Goal: Task Accomplishment & Management: Complete application form

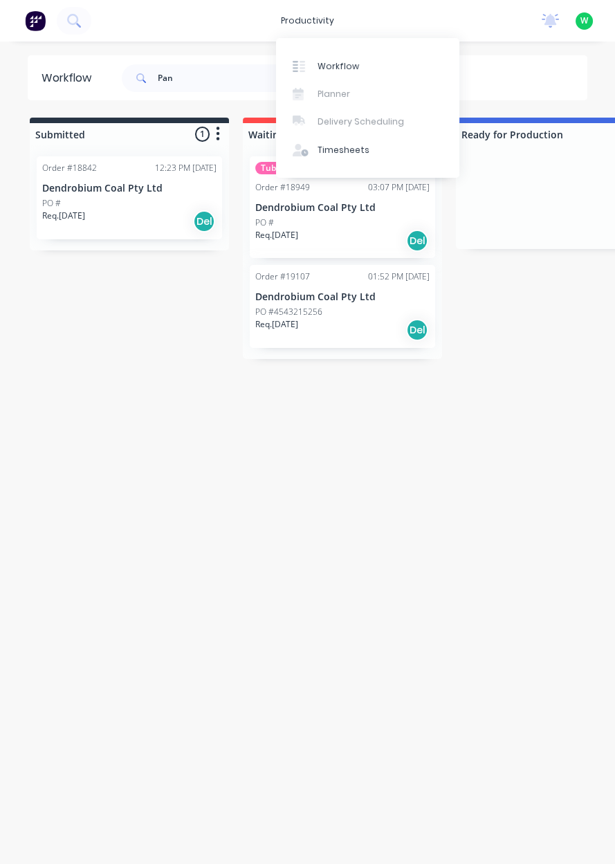
click at [339, 148] on div "Timesheets" at bounding box center [343, 150] width 52 height 12
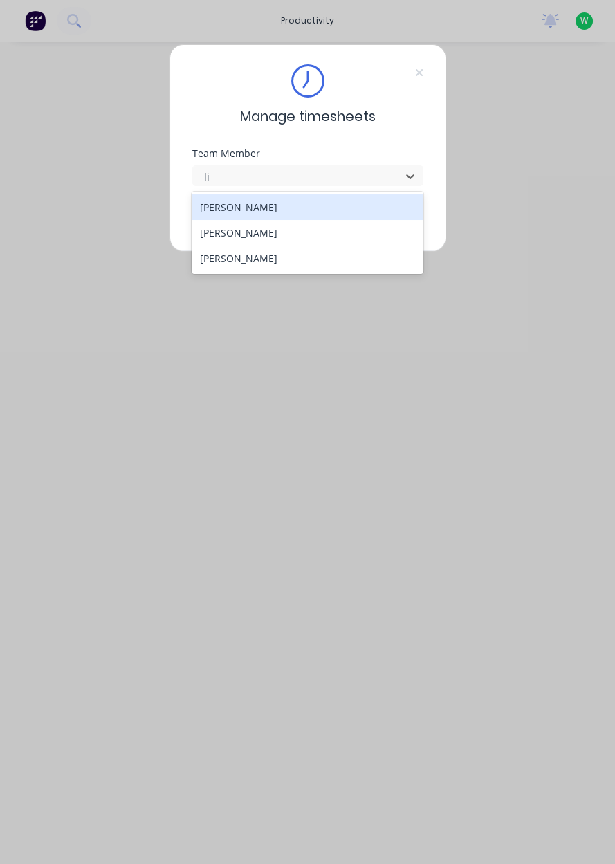
click at [315, 227] on div "[PERSON_NAME]" at bounding box center [308, 233] width 232 height 26
type input "li"
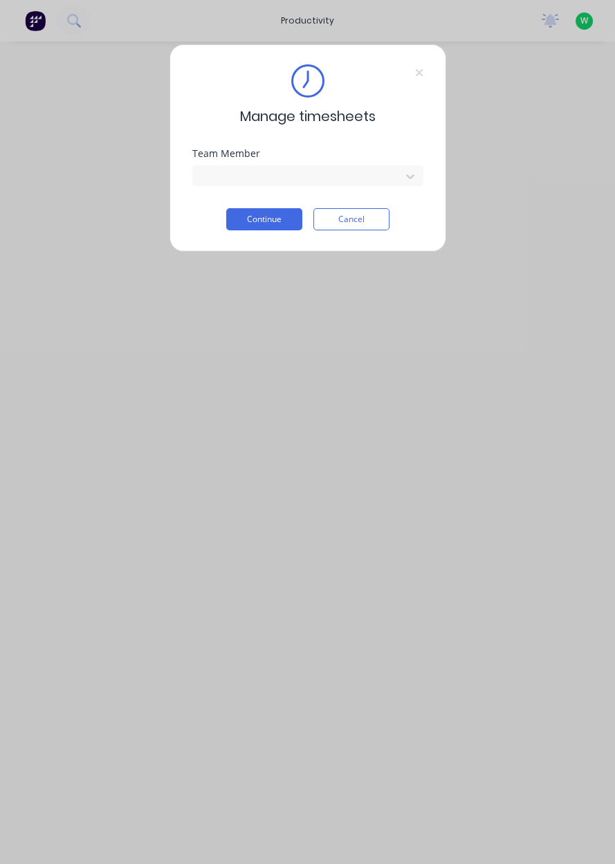
click at [269, 220] on button "Continue" at bounding box center [264, 219] width 76 height 22
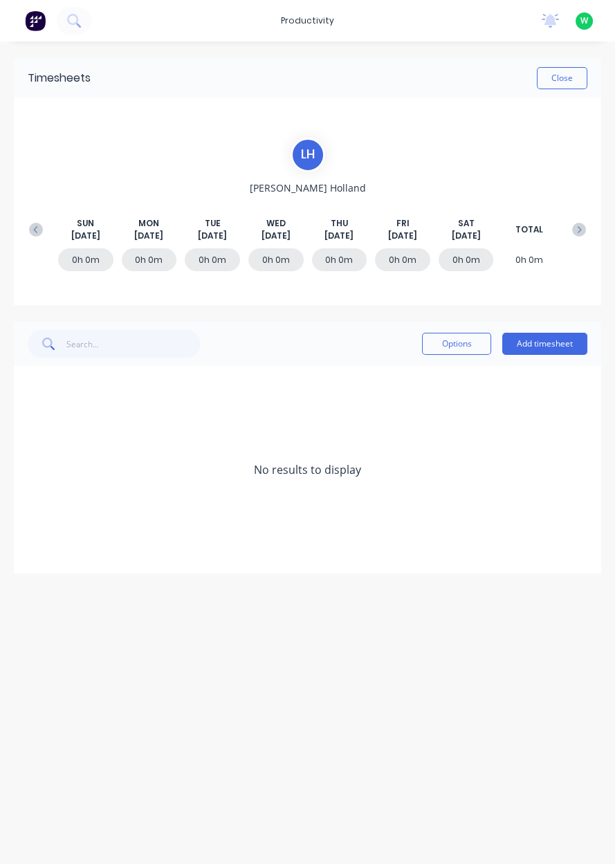
click at [37, 233] on icon at bounding box center [36, 230] width 14 height 14
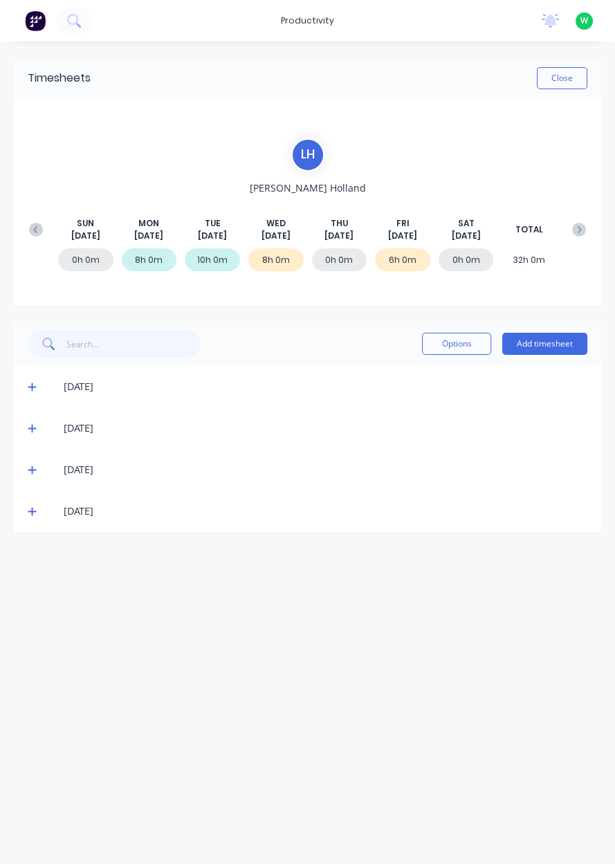
click at [35, 514] on icon at bounding box center [32, 511] width 9 height 10
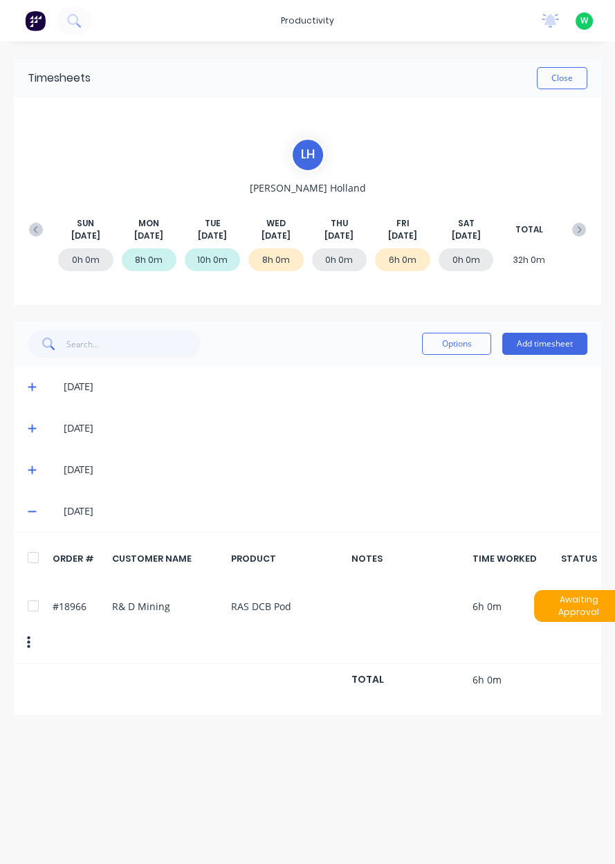
click at [34, 472] on icon at bounding box center [32, 470] width 9 height 10
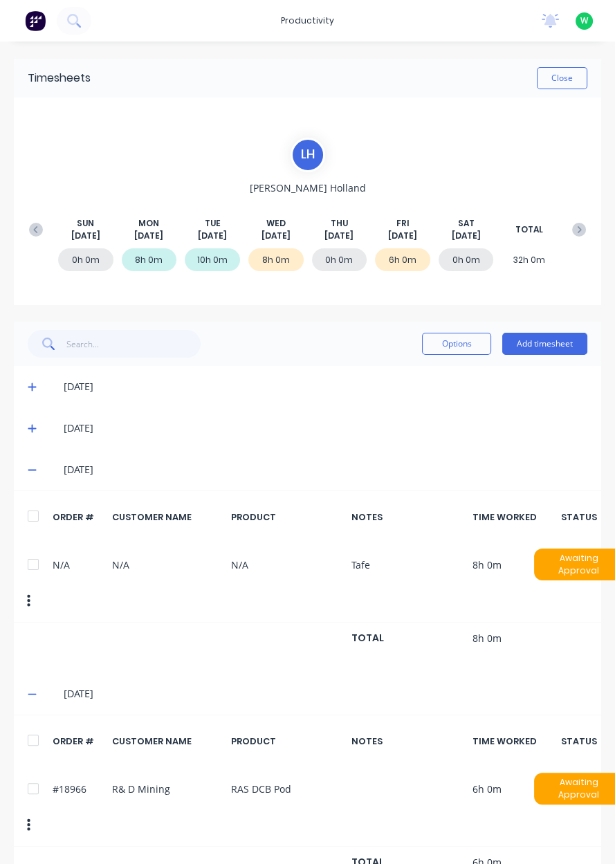
click at [31, 470] on icon at bounding box center [32, 470] width 8 height 1
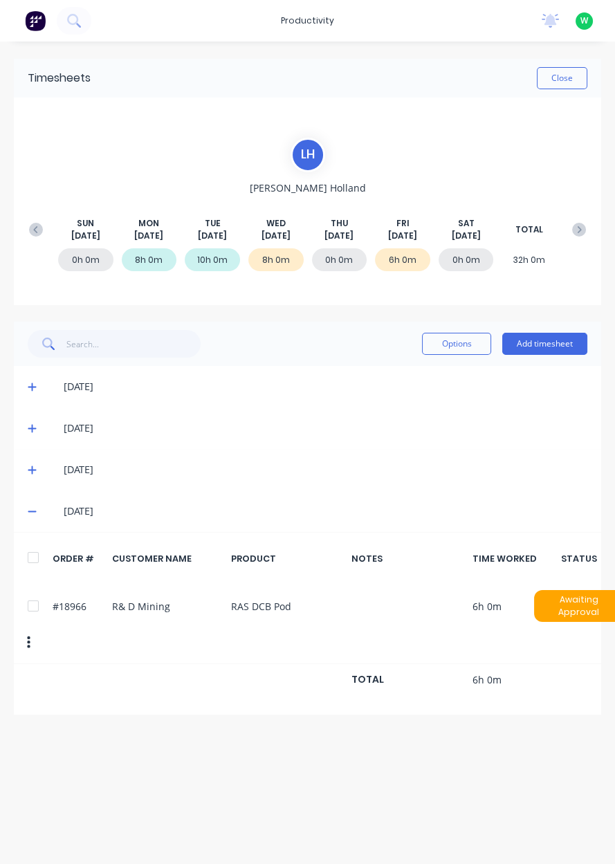
click at [28, 630] on button "button" at bounding box center [28, 642] width 32 height 25
click at [24, 630] on button "button" at bounding box center [28, 642] width 32 height 25
click at [18, 634] on button "button" at bounding box center [28, 642] width 32 height 25
click at [29, 636] on icon "button" at bounding box center [28, 642] width 3 height 12
click at [24, 630] on button "button" at bounding box center [28, 642] width 32 height 25
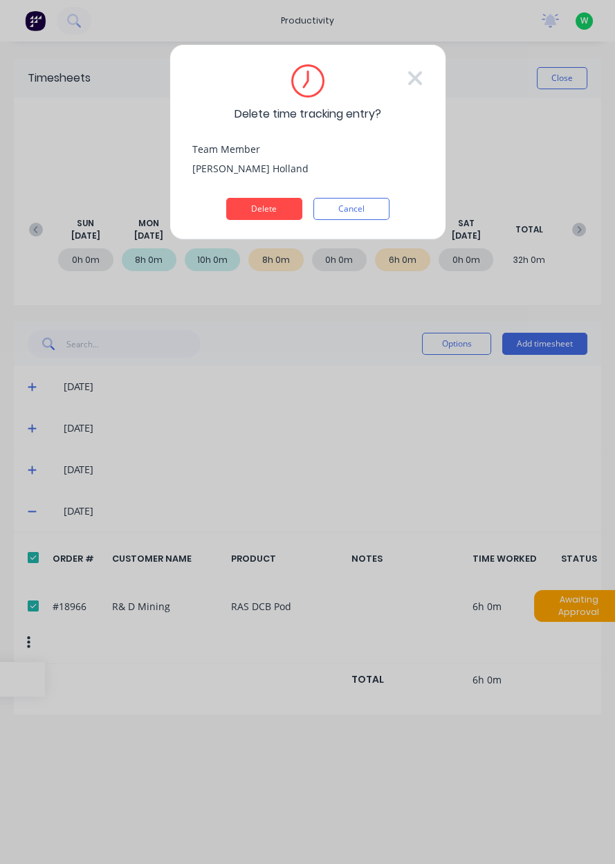
click at [259, 212] on button "Delete" at bounding box center [264, 209] width 76 height 22
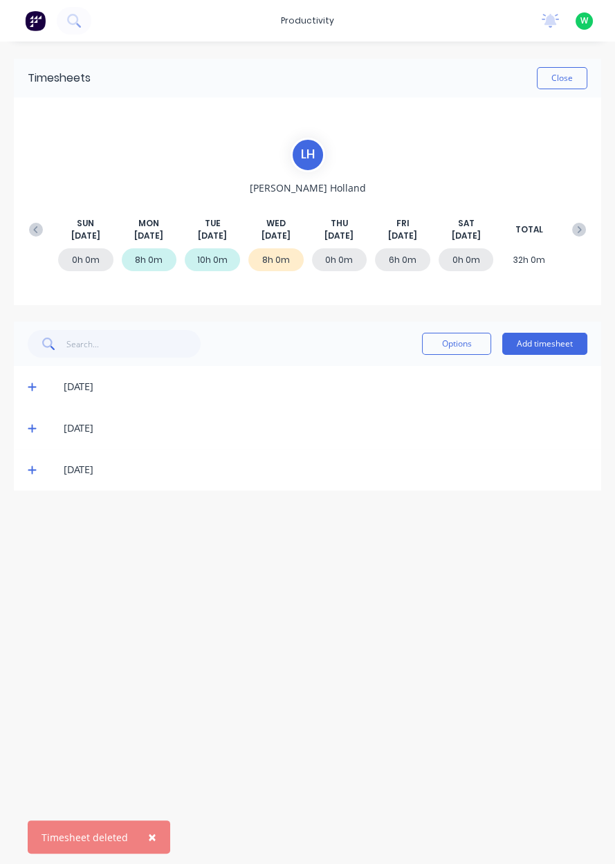
click at [559, 342] on button "Add timesheet" at bounding box center [544, 344] width 85 height 22
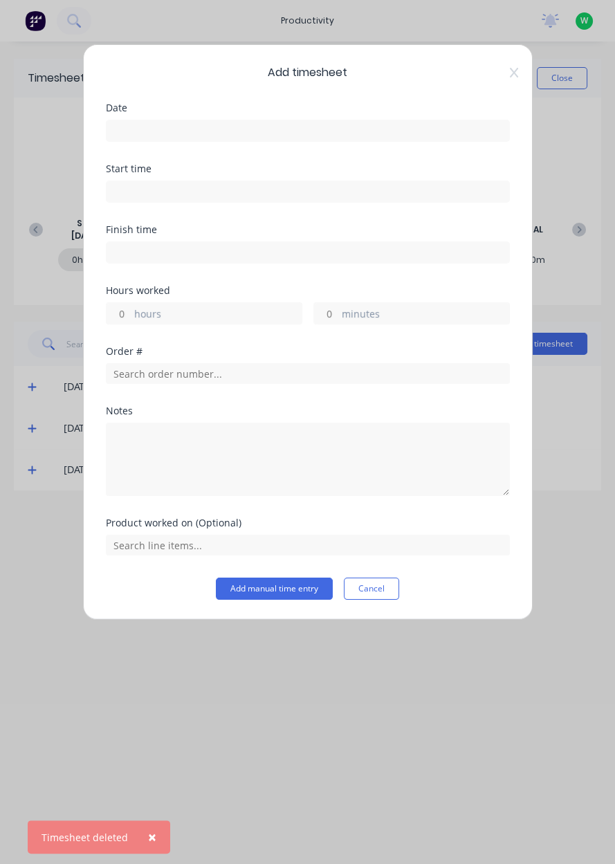
click at [125, 125] on input at bounding box center [307, 130] width 402 height 21
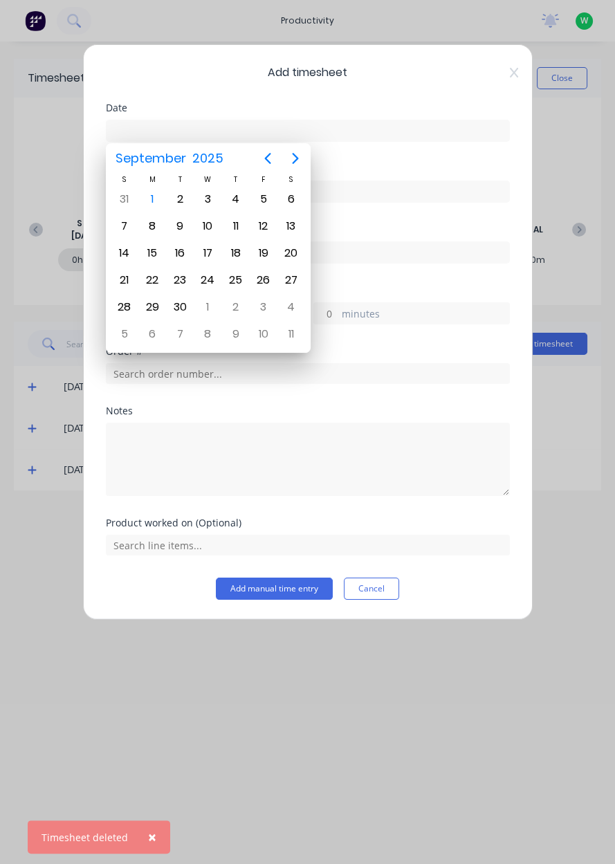
click at [259, 162] on icon "Previous page" at bounding box center [267, 158] width 17 height 17
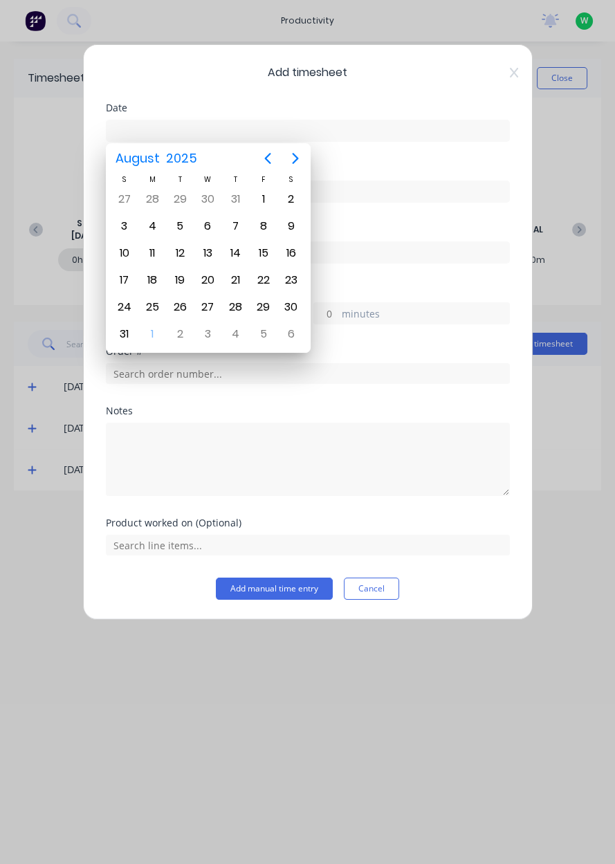
click at [230, 300] on div "28" at bounding box center [235, 307] width 21 height 21
type input "[DATE]"
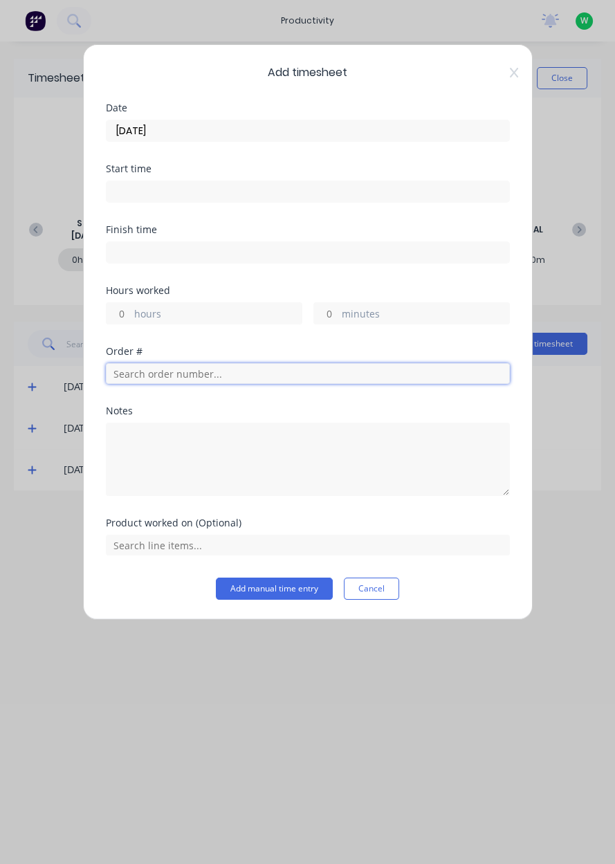
click at [130, 377] on input "text" at bounding box center [308, 373] width 404 height 21
type input "18966"
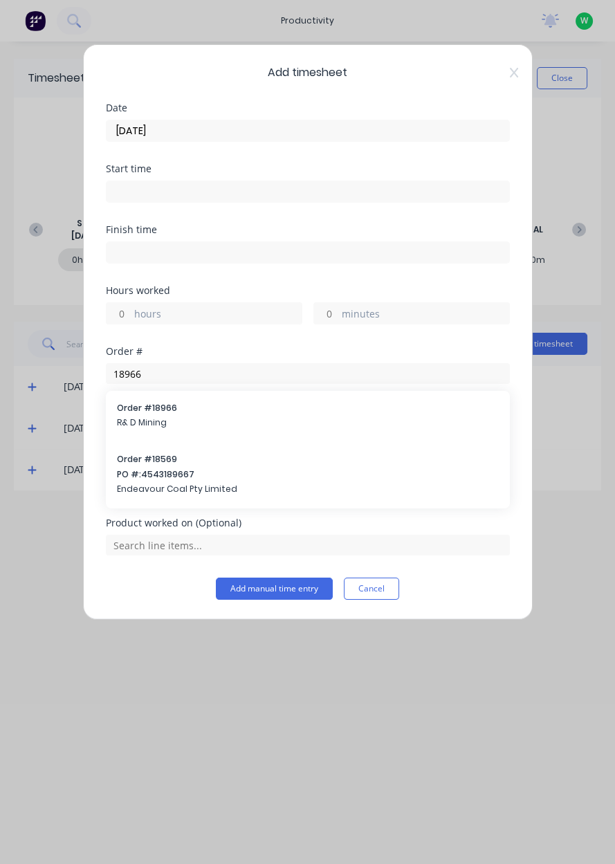
click at [138, 413] on div "Order # 18966 R& D Mining" at bounding box center [308, 416] width 382 height 29
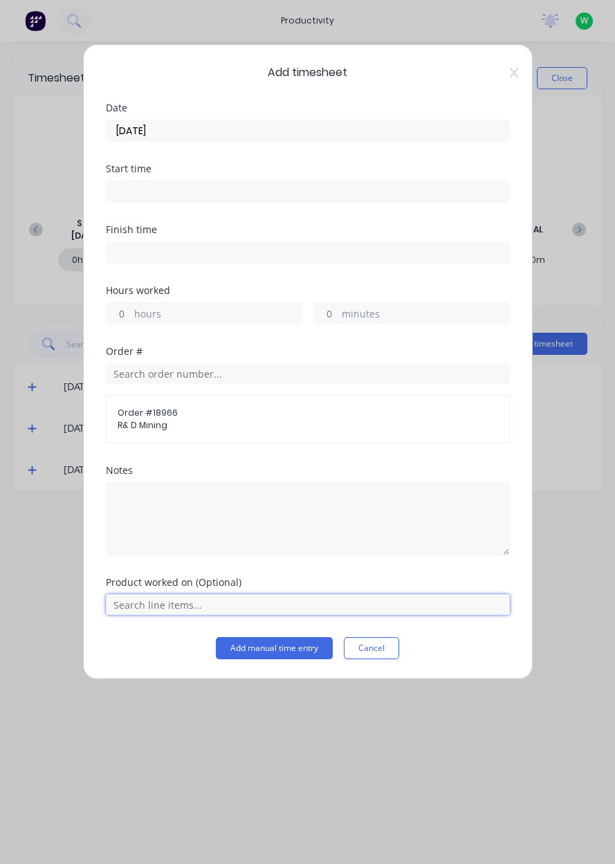
click at [135, 606] on input "text" at bounding box center [308, 604] width 404 height 21
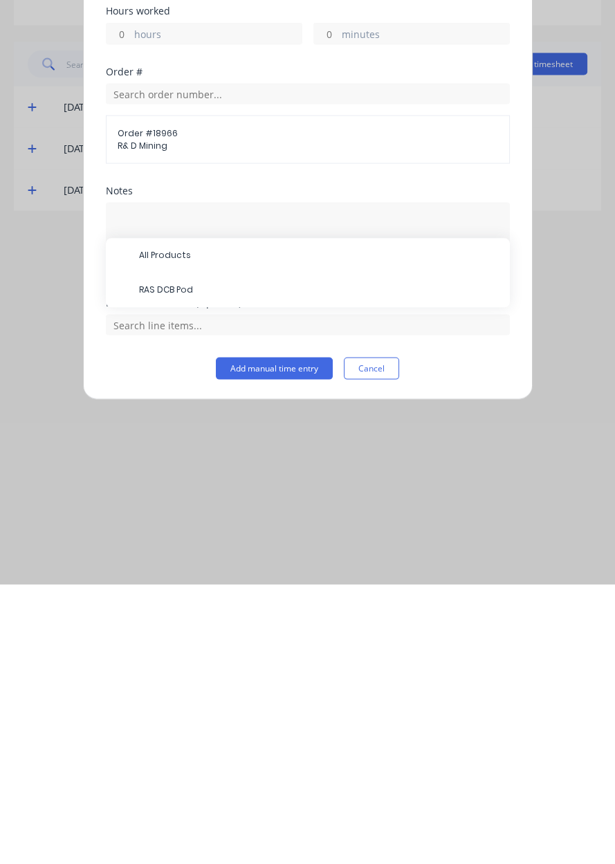
click at [155, 573] on span "RAS DCB Pod" at bounding box center [319, 570] width 360 height 12
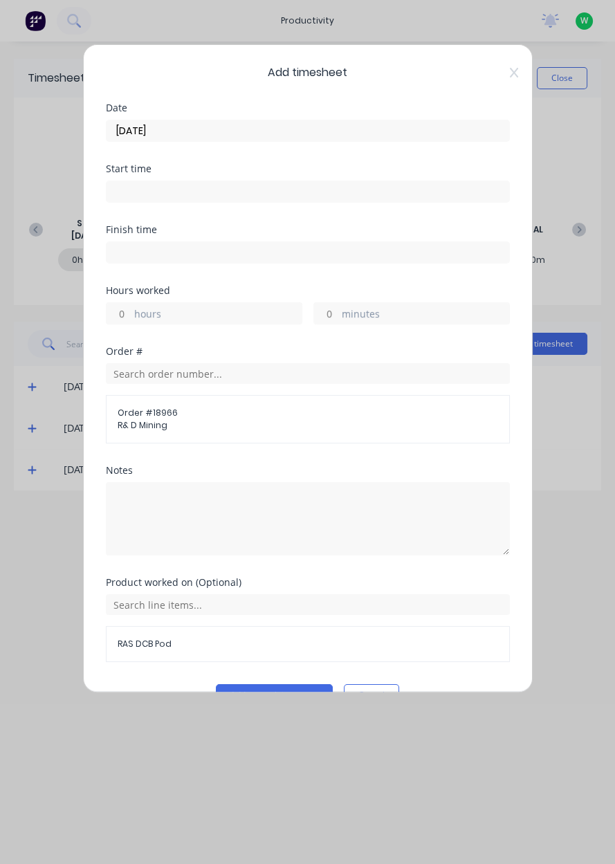
click at [134, 307] on label "hours" at bounding box center [217, 314] width 167 height 17
click at [131, 307] on input "hours" at bounding box center [118, 313] width 24 height 21
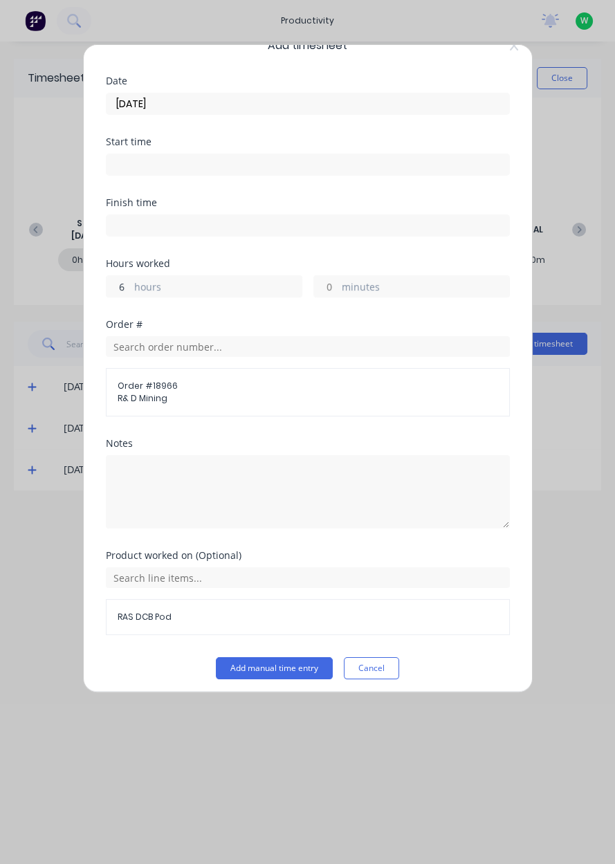
scroll to position [30, 0]
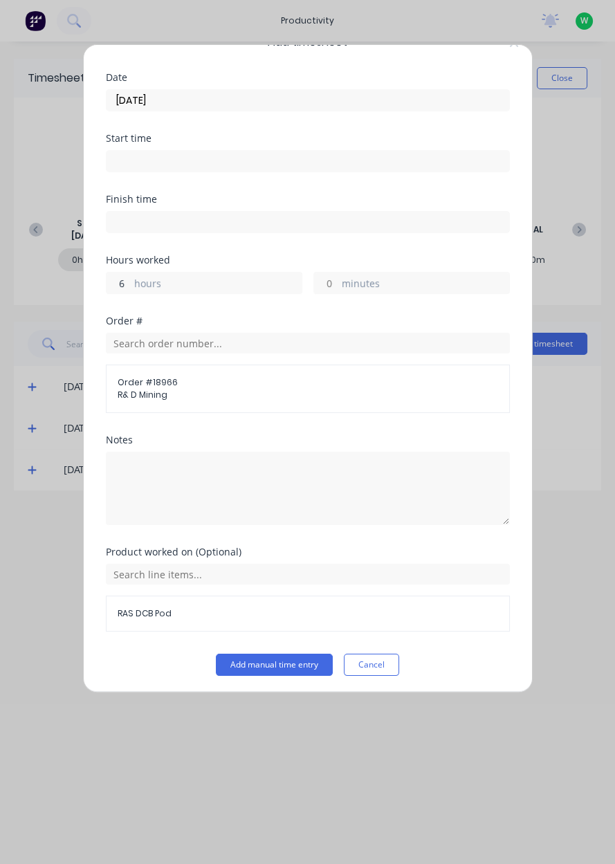
type input "6"
click at [252, 666] on button "Add manual time entry" at bounding box center [274, 664] width 117 height 22
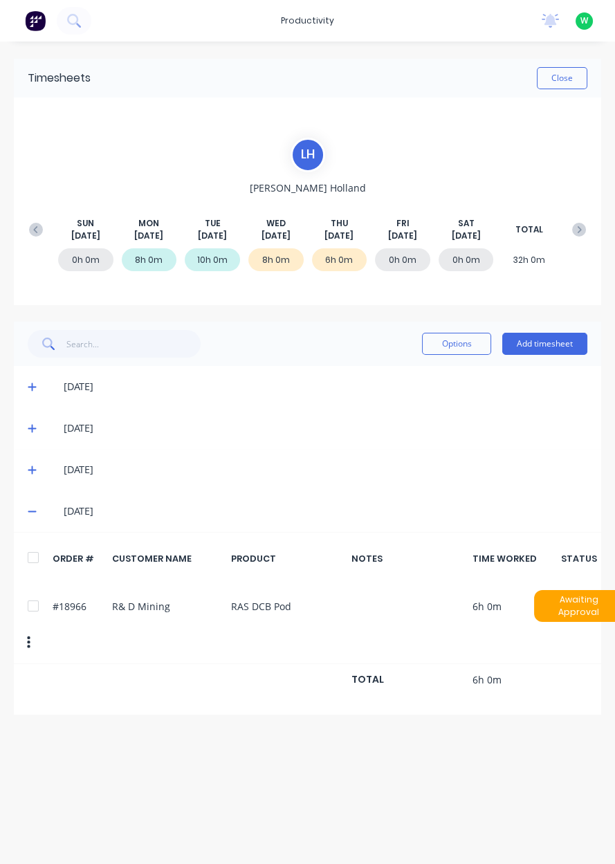
click at [555, 346] on button "Add timesheet" at bounding box center [544, 344] width 85 height 22
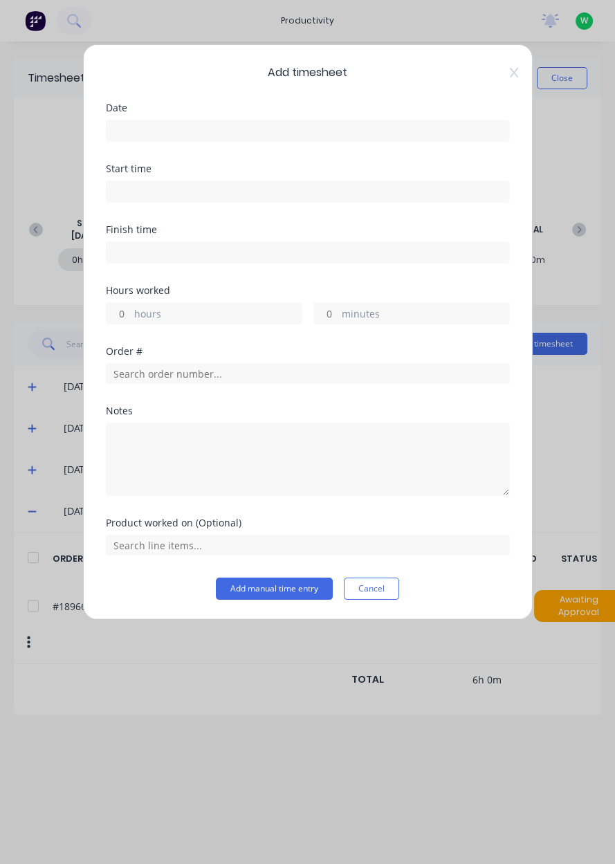
click at [247, 321] on label "hours" at bounding box center [217, 314] width 167 height 17
click at [131, 321] on input "hours" at bounding box center [118, 313] width 24 height 21
type input "1"
click at [143, 315] on label "hours" at bounding box center [217, 314] width 167 height 17
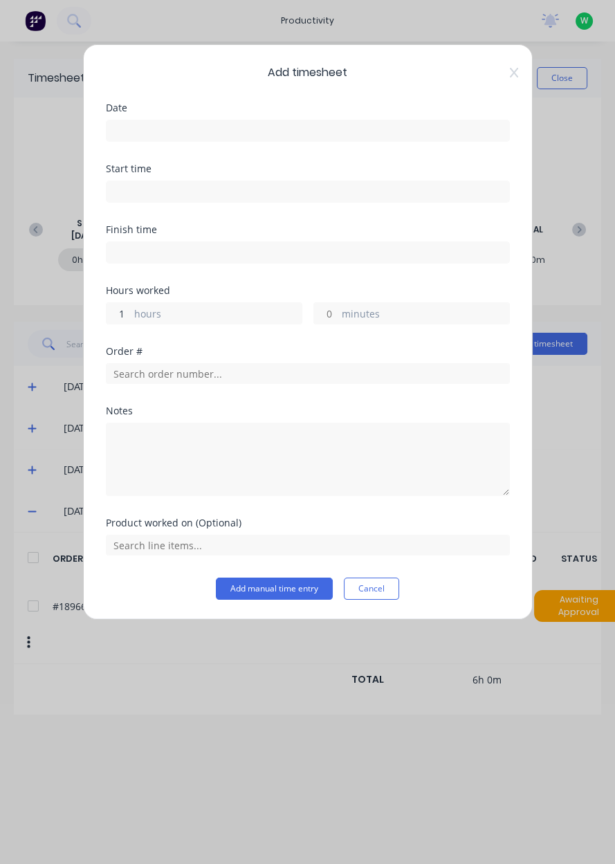
click at [131, 315] on input "1" at bounding box center [118, 313] width 24 height 21
type input "2"
click at [142, 135] on input at bounding box center [307, 130] width 402 height 21
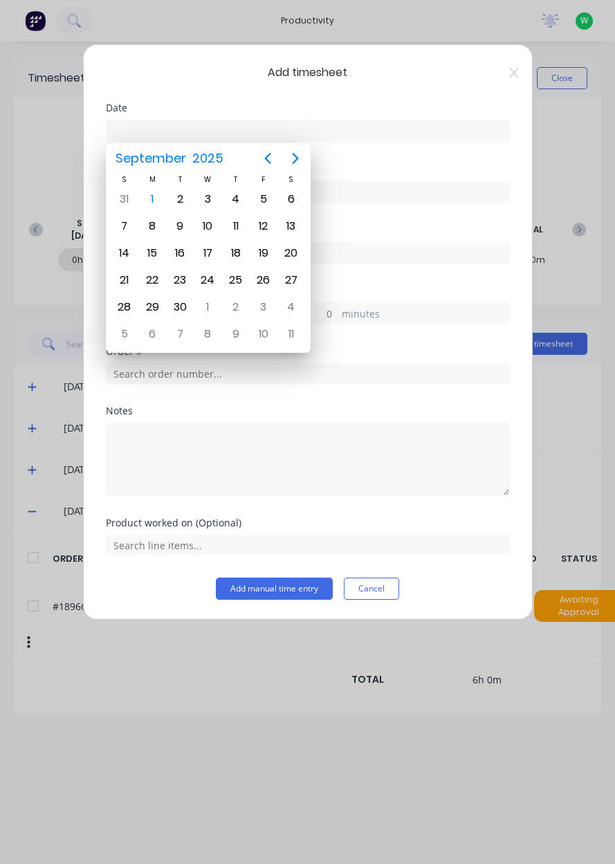
click at [261, 162] on icon "Previous page" at bounding box center [267, 158] width 17 height 17
click at [239, 300] on div "28" at bounding box center [235, 307] width 21 height 21
type input "[DATE]"
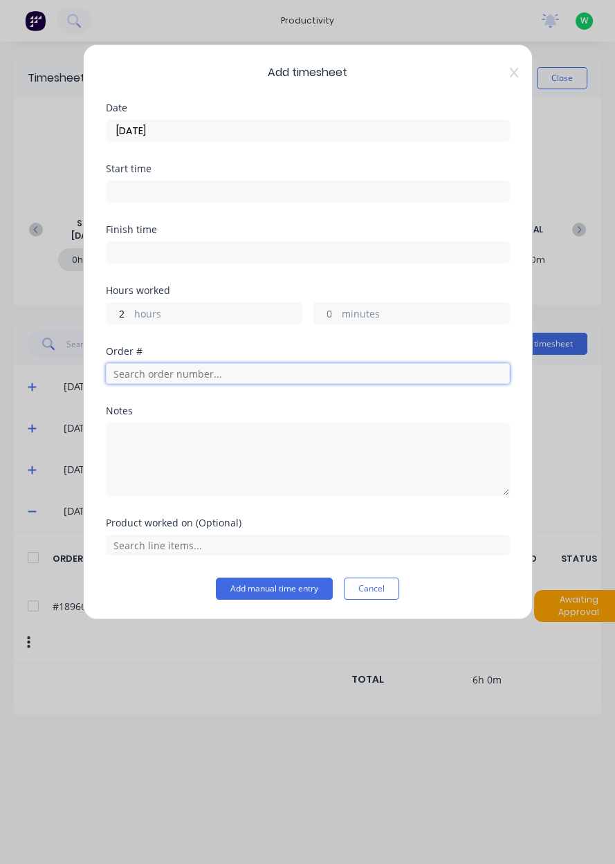
click at [131, 369] on input "text" at bounding box center [308, 373] width 404 height 21
type input "19015"
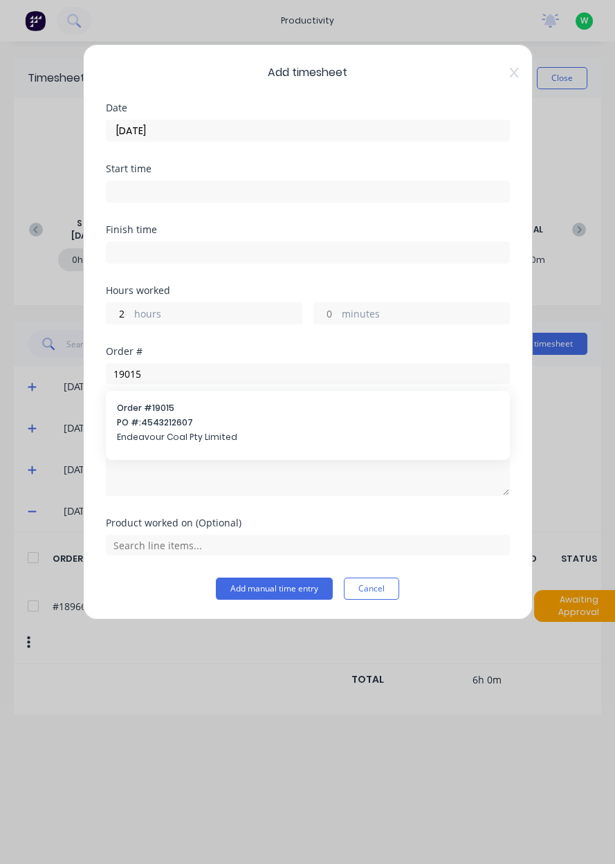
click at [135, 425] on span "PO #: 4543212607" at bounding box center [308, 422] width 382 height 12
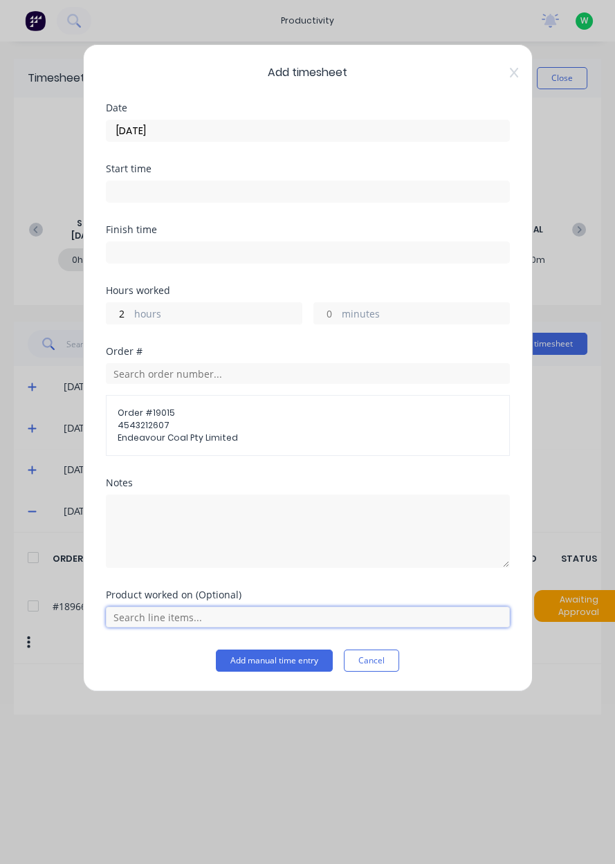
click at [126, 618] on input "text" at bounding box center [308, 616] width 404 height 21
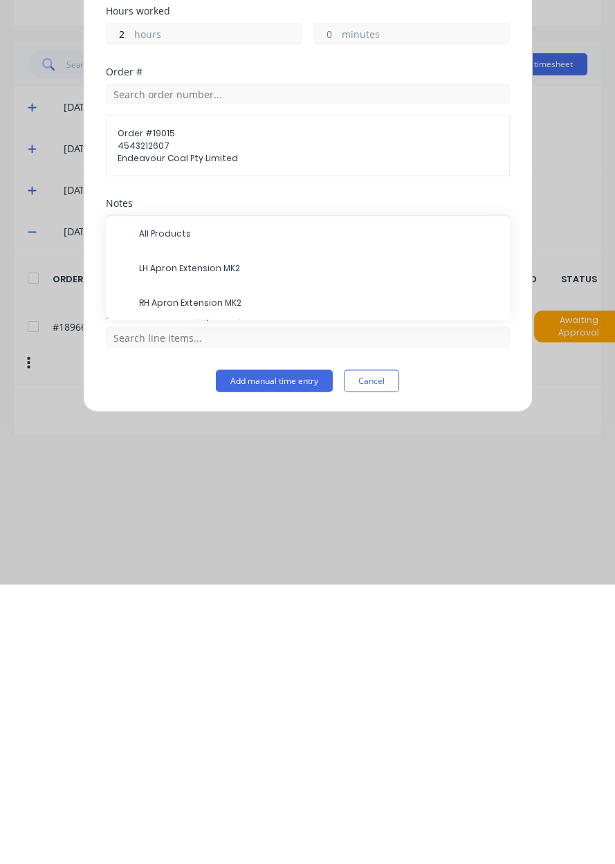
click at [146, 551] on span "LH Apron Extension MK2" at bounding box center [319, 547] width 360 height 12
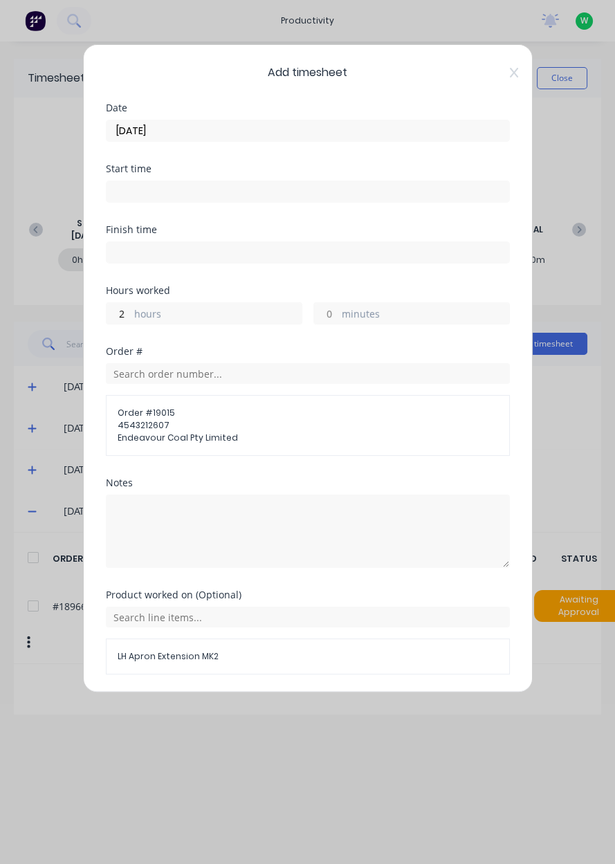
scroll to position [43, 0]
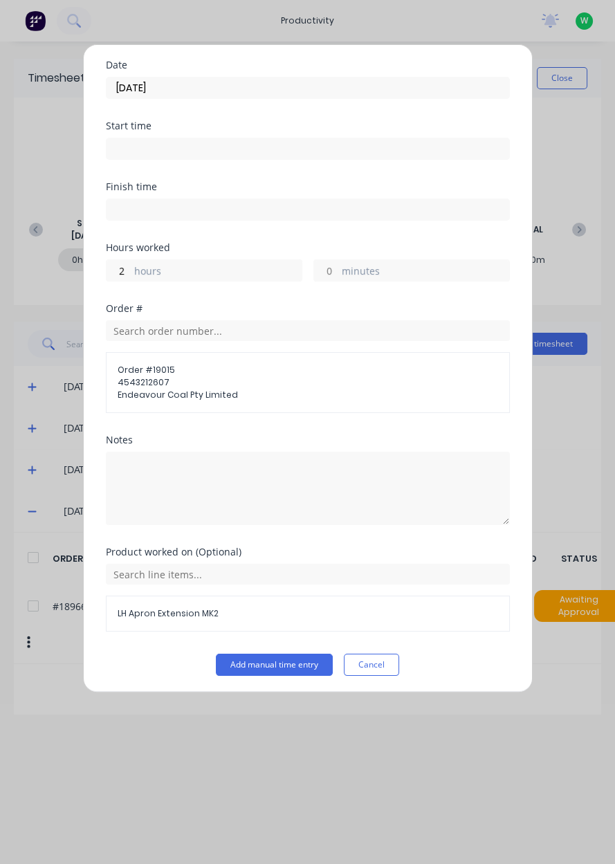
click at [243, 664] on button "Add manual time entry" at bounding box center [274, 664] width 117 height 22
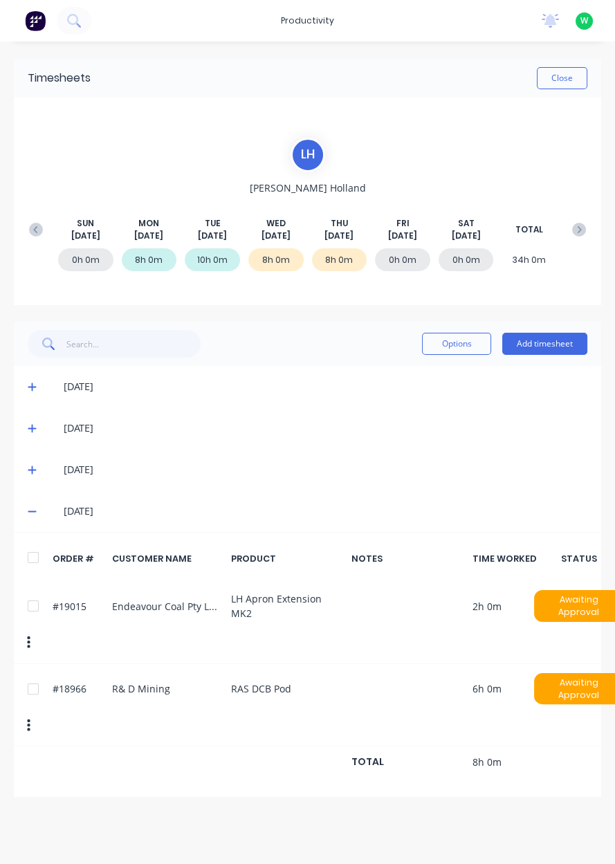
click at [559, 346] on button "Add timesheet" at bounding box center [544, 344] width 85 height 22
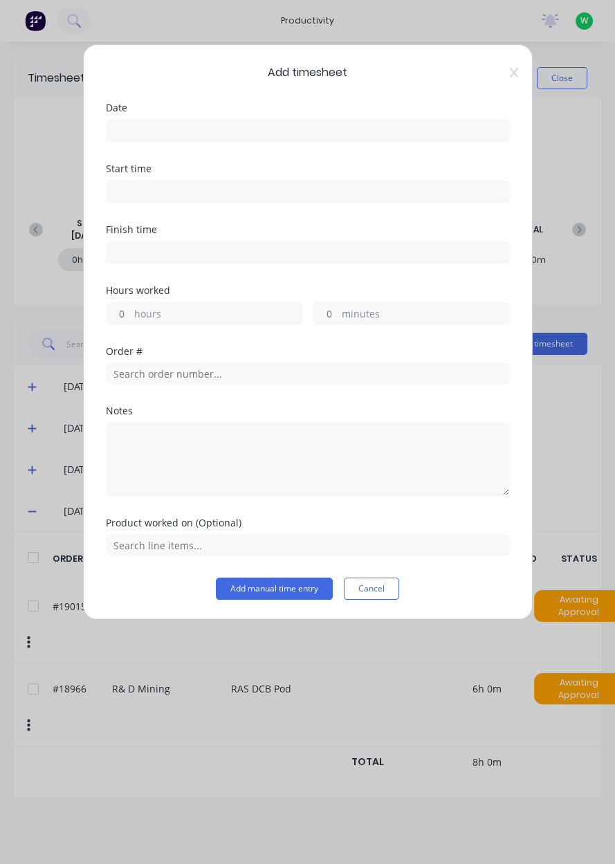
click at [118, 308] on input "hours" at bounding box center [118, 313] width 24 height 21
type input "6"
click at [136, 374] on input "text" at bounding box center [308, 373] width 404 height 21
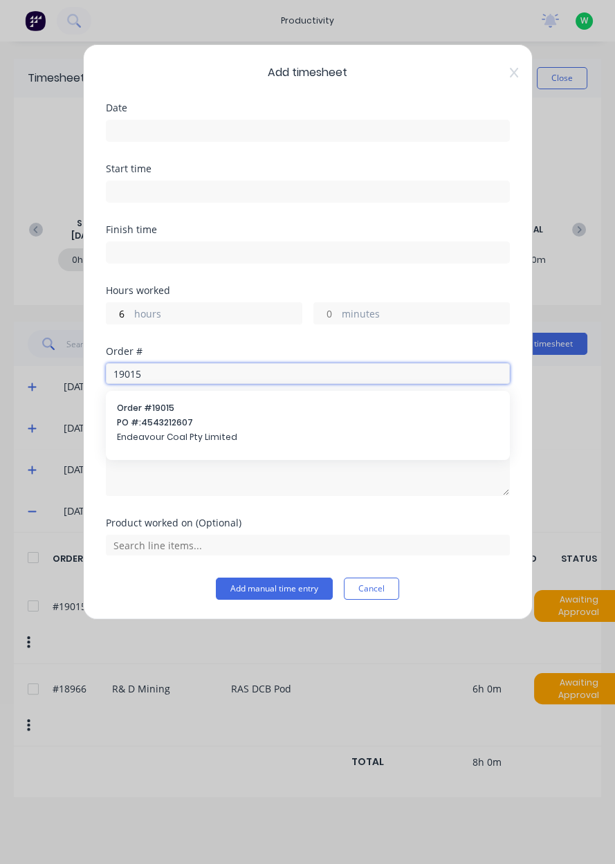
type input "19015"
click at [146, 427] on div "Order # 19015 PO #: 4543212607 Endeavour Coal Pty Limited" at bounding box center [308, 424] width 382 height 44
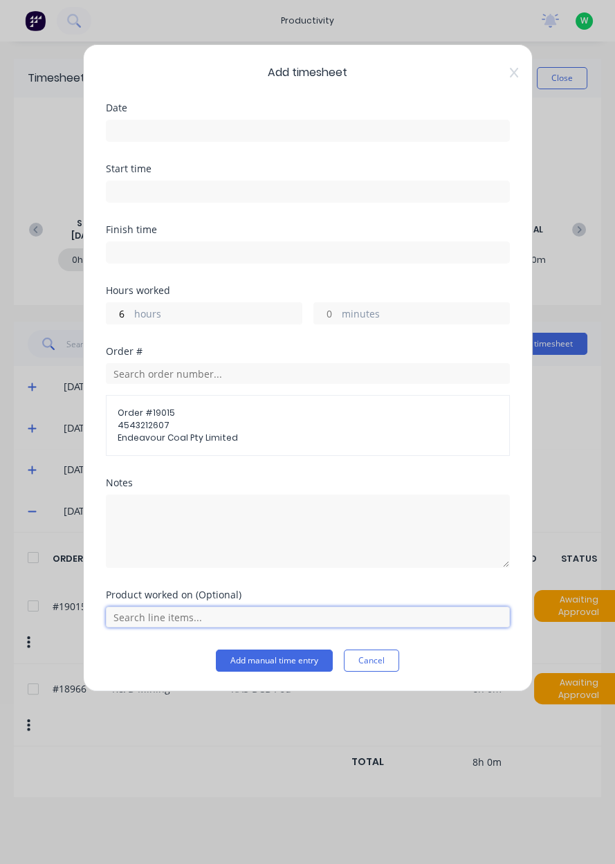
click at [131, 608] on input "text" at bounding box center [308, 616] width 404 height 21
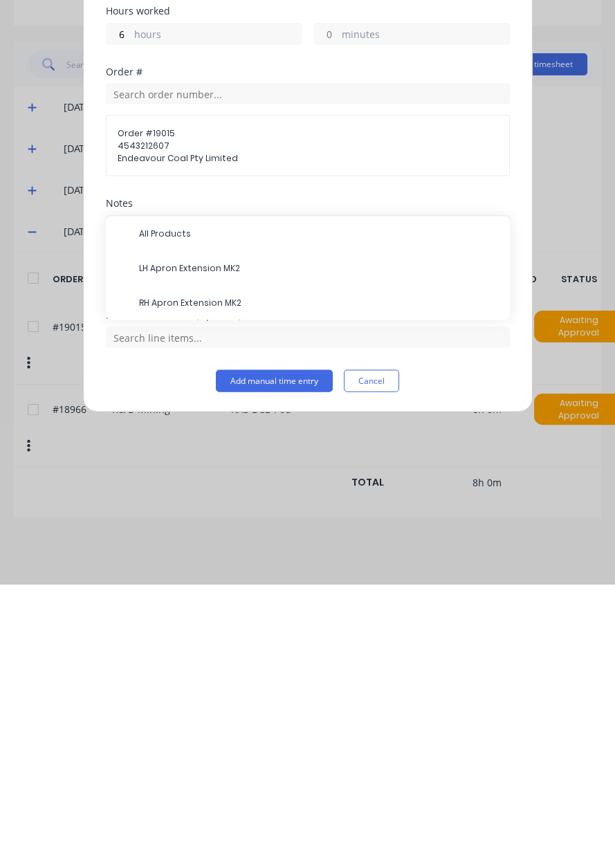
click at [140, 544] on span "LH Apron Extension MK2" at bounding box center [319, 547] width 360 height 12
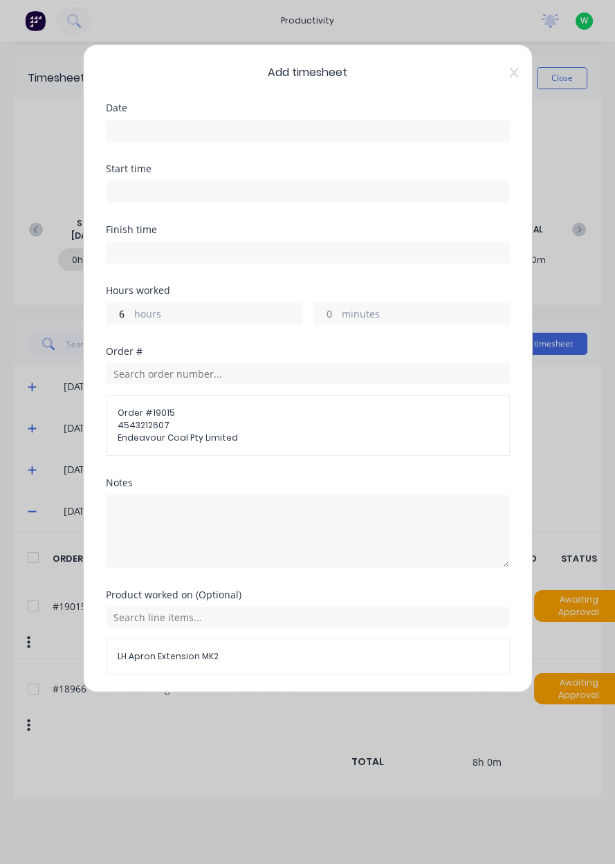
click at [116, 136] on input at bounding box center [307, 130] width 402 height 21
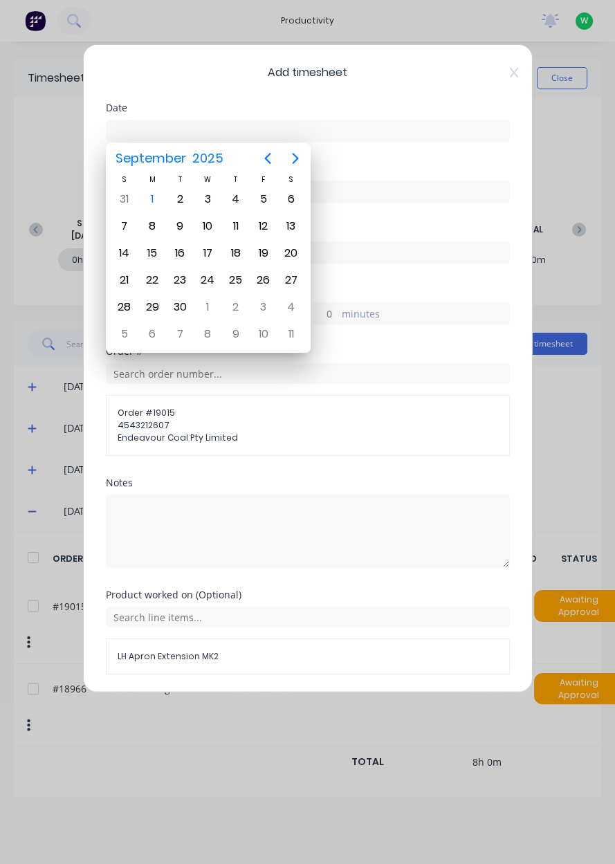
click at [266, 164] on icon "Previous page" at bounding box center [267, 158] width 17 height 17
click at [257, 300] on div "29" at bounding box center [263, 307] width 21 height 21
type input "[DATE]"
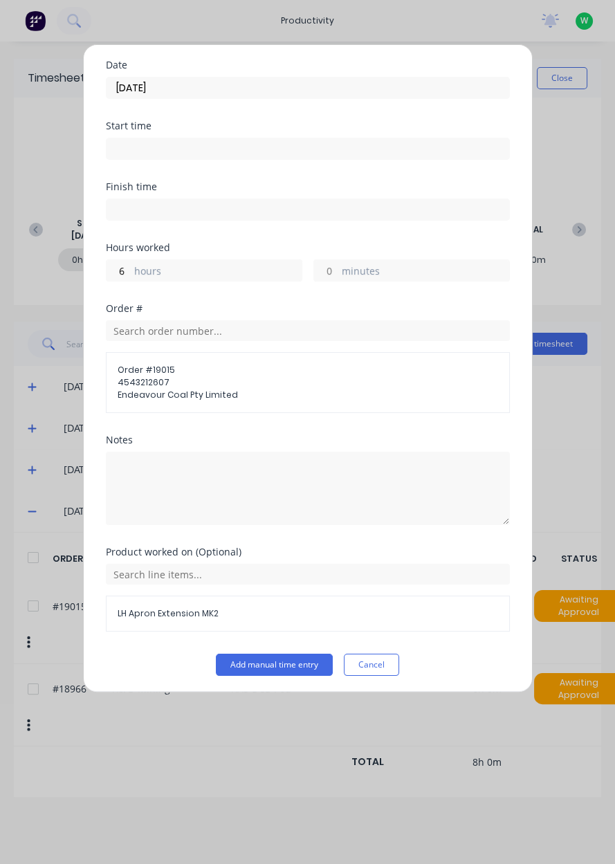
click at [243, 659] on button "Add manual time entry" at bounding box center [274, 664] width 117 height 22
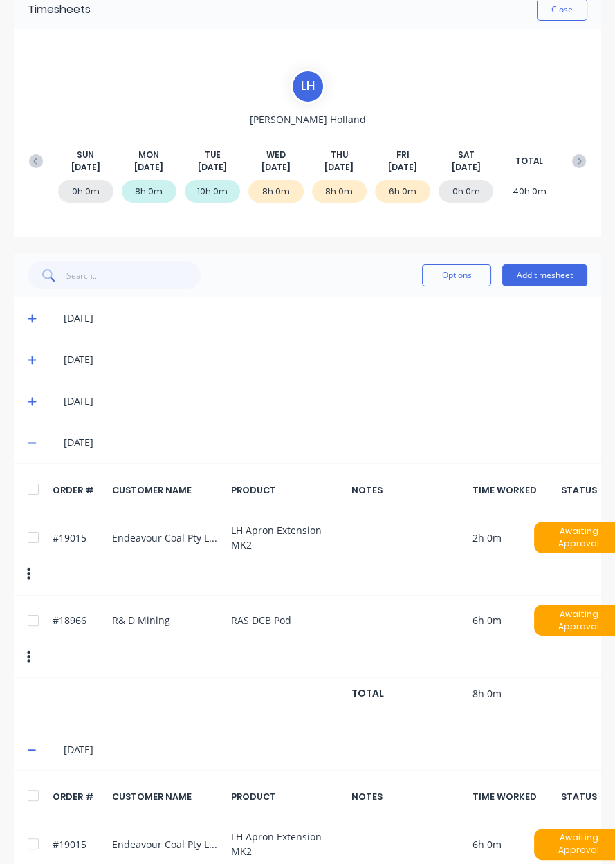
scroll to position [0, 0]
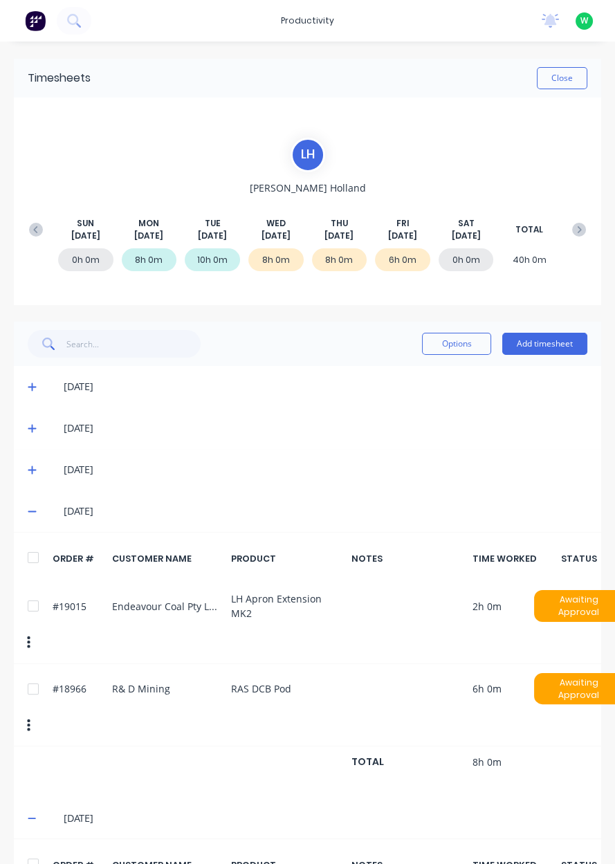
click at [565, 346] on button "Add timesheet" at bounding box center [544, 344] width 85 height 22
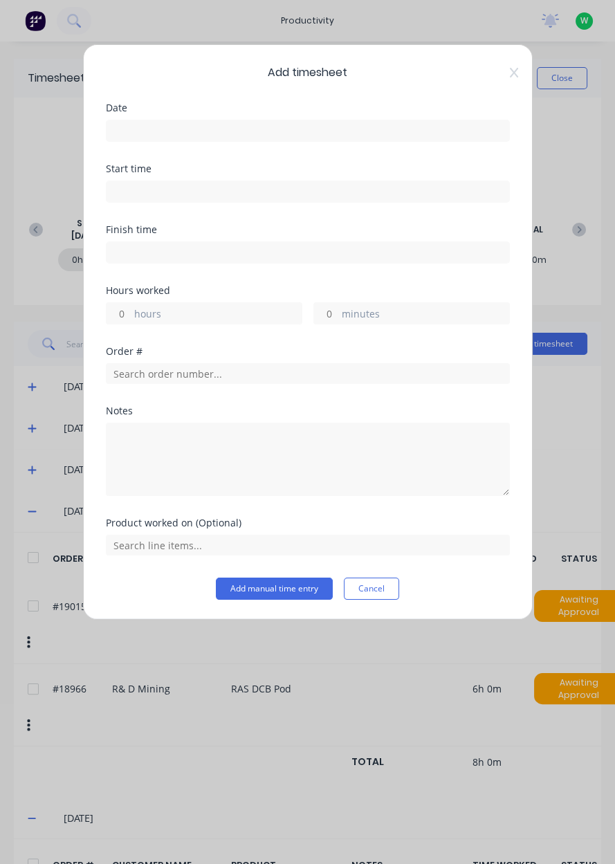
click at [132, 132] on input at bounding box center [307, 130] width 402 height 21
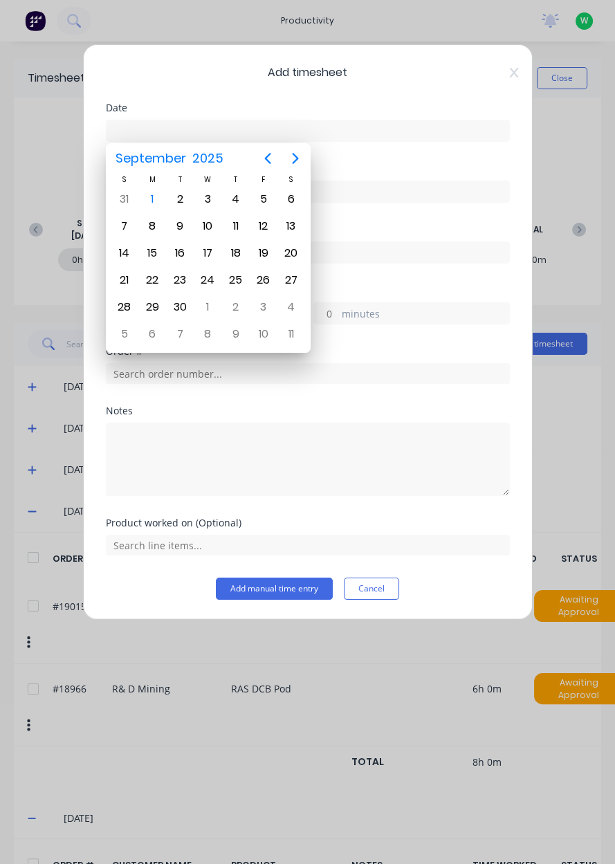
click at [265, 162] on icon "Previous page" at bounding box center [267, 158] width 17 height 17
click at [259, 304] on div "29" at bounding box center [263, 307] width 21 height 21
type input "[DATE]"
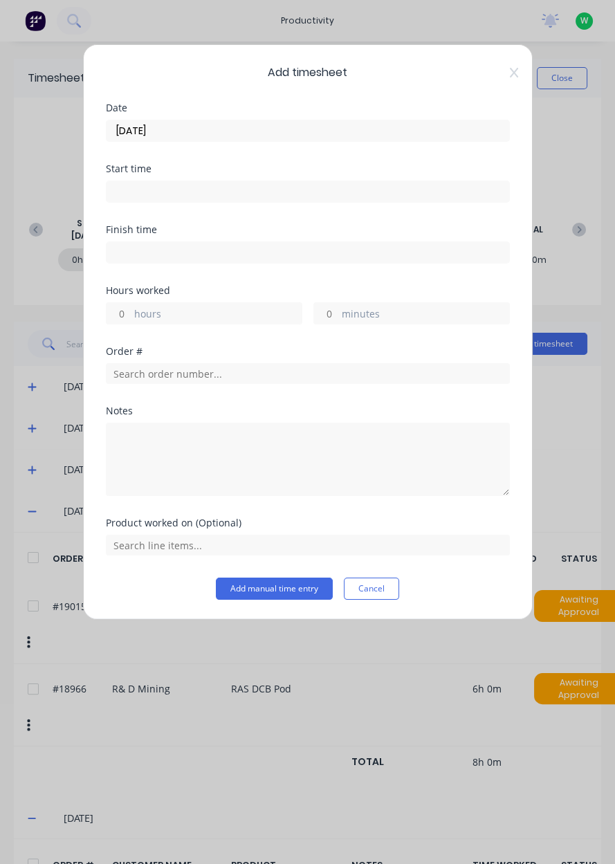
click at [121, 309] on input "hours" at bounding box center [118, 313] width 24 height 21
type input "2"
click at [151, 369] on input "text" at bounding box center [308, 373] width 404 height 21
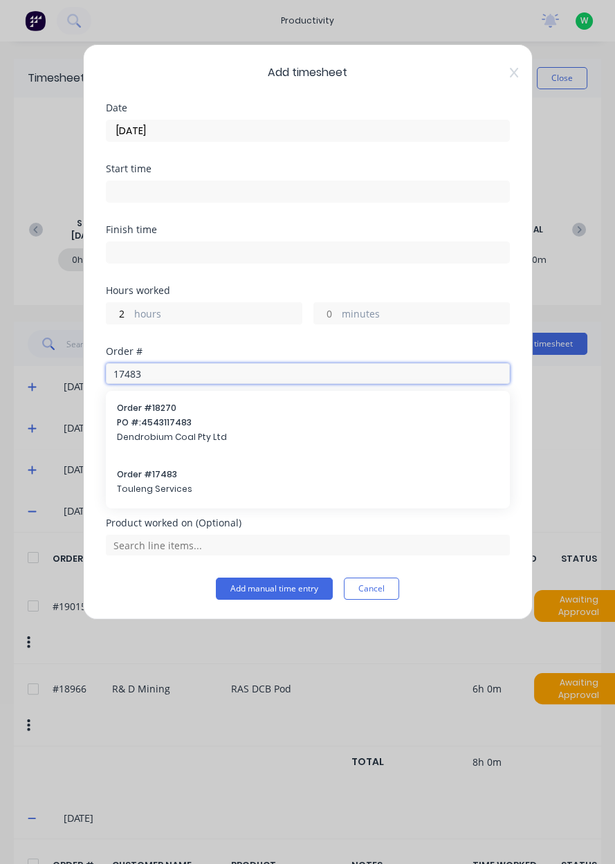
type input "17483"
click at [144, 417] on span "PO #: 4543117483" at bounding box center [308, 422] width 382 height 12
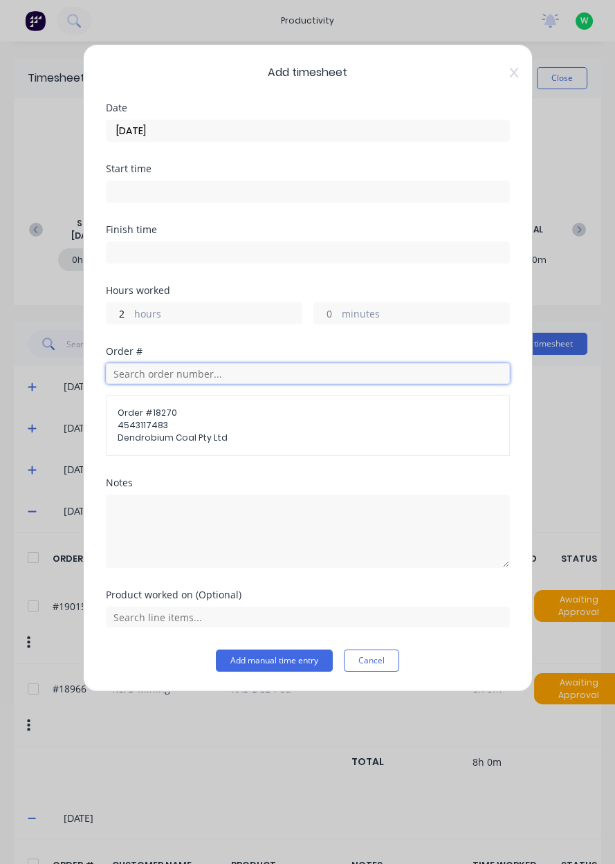
click at [150, 377] on input "text" at bounding box center [308, 373] width 404 height 21
type input "17483"
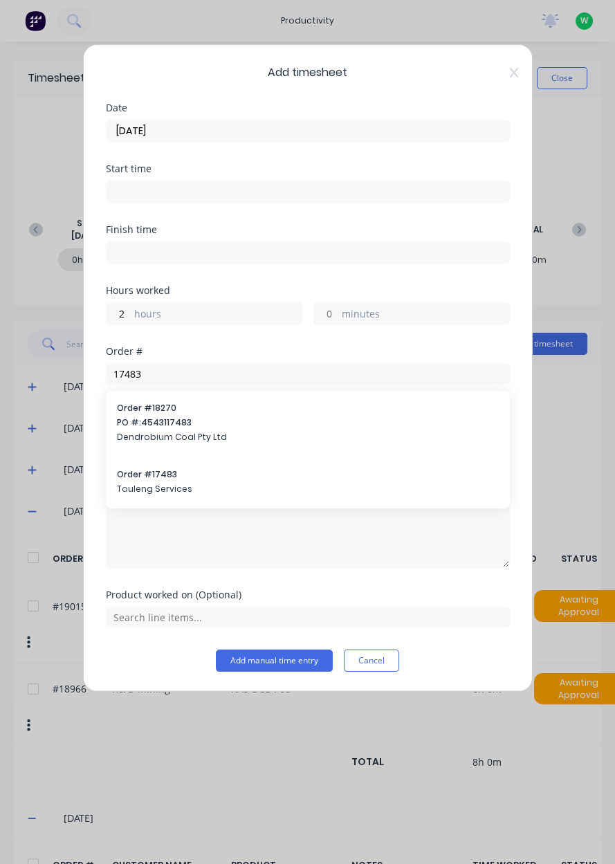
click at [138, 483] on span "Touleng Services" at bounding box center [308, 489] width 382 height 12
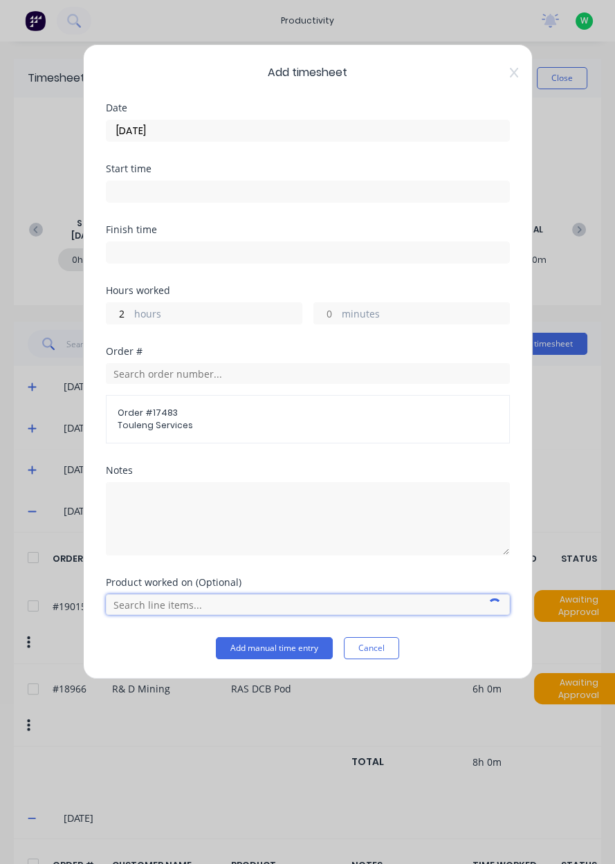
click at [150, 604] on input "text" at bounding box center [308, 604] width 404 height 21
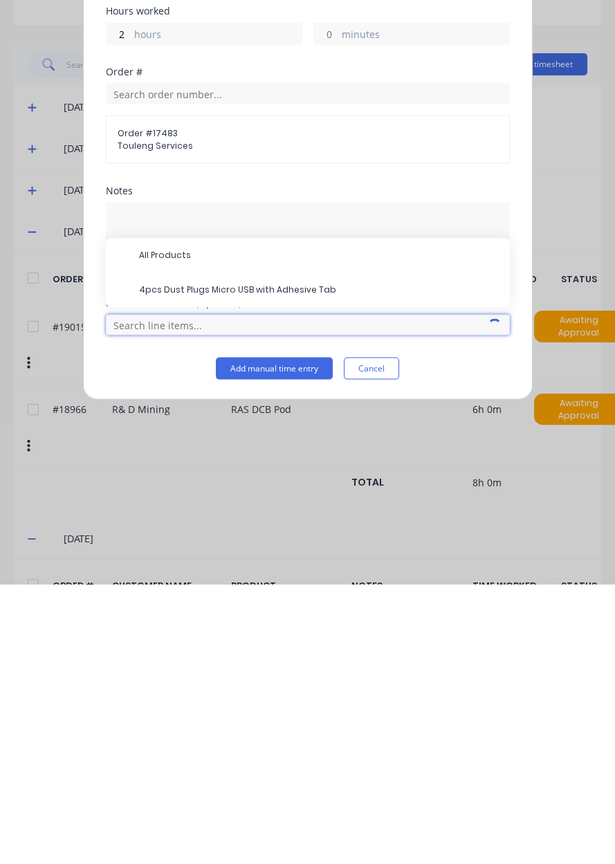
click at [333, 605] on input "text" at bounding box center [308, 604] width 404 height 21
click at [136, 603] on input "text" at bounding box center [308, 604] width 404 height 21
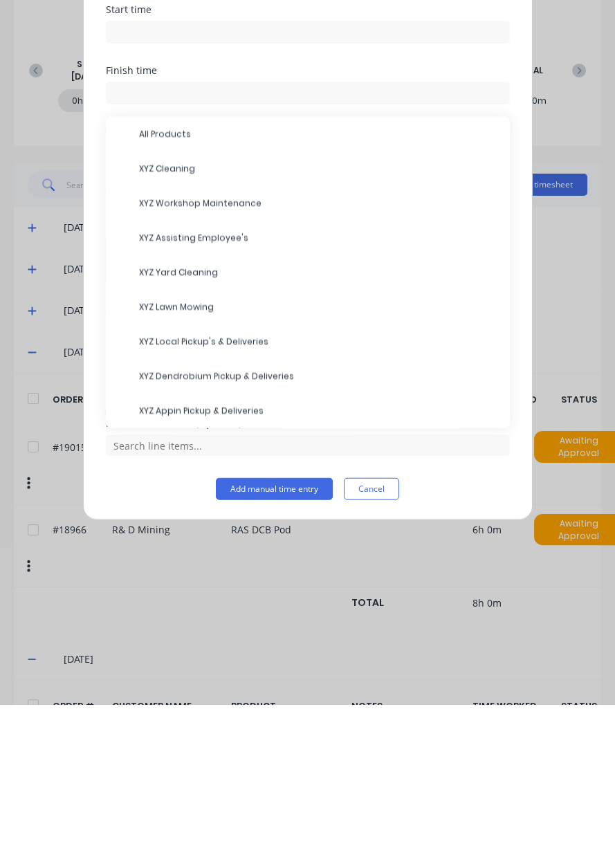
click at [178, 225] on div "Finish time" at bounding box center [308, 230] width 404 height 10
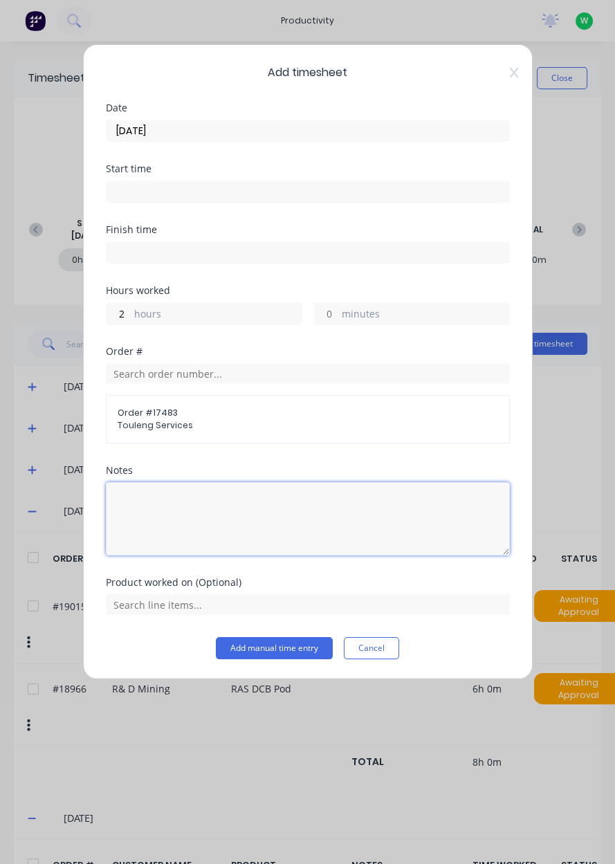
click at [157, 505] on textarea at bounding box center [308, 518] width 404 height 73
type textarea "Lock boxes 5 dendro 1 Appin"
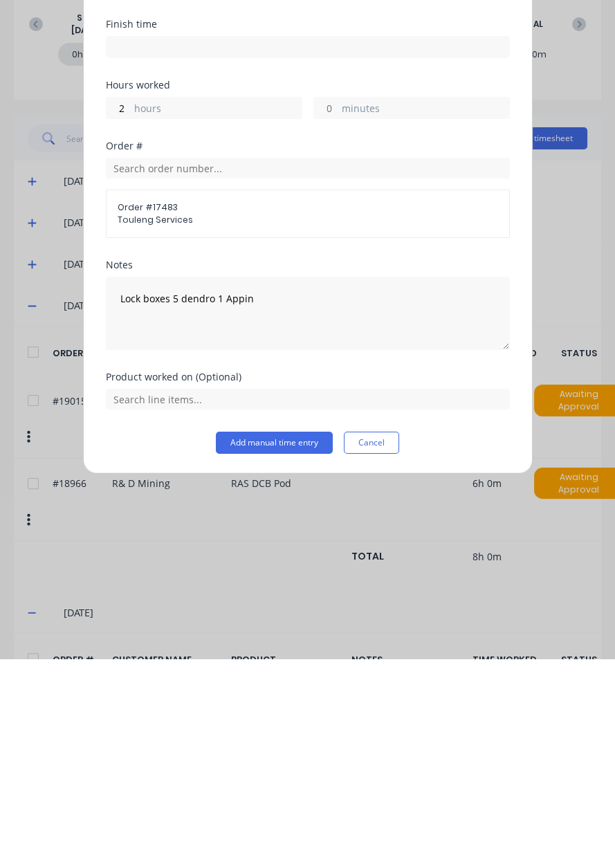
click at [249, 647] on button "Add manual time entry" at bounding box center [274, 648] width 117 height 22
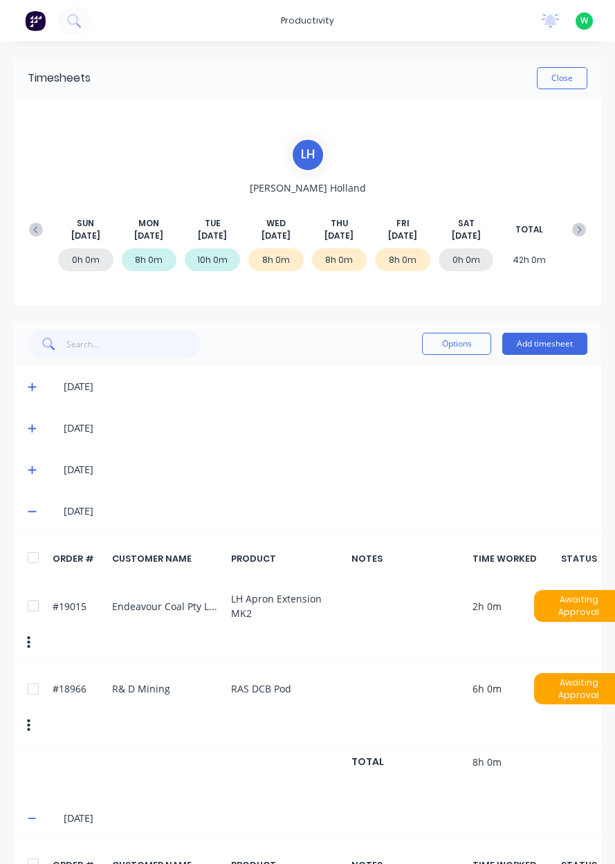
click at [531, 340] on button "Add timesheet" at bounding box center [544, 344] width 85 height 22
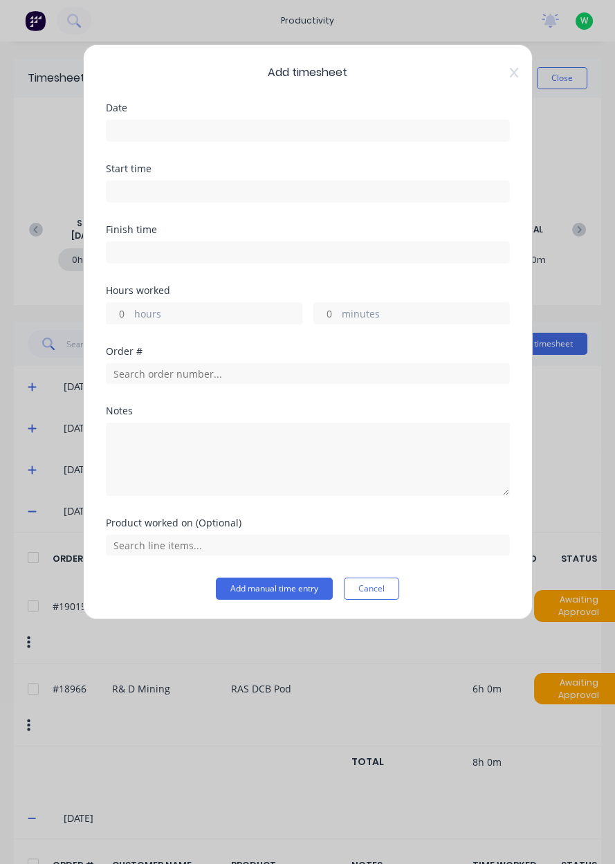
click at [136, 316] on label "hours" at bounding box center [217, 314] width 167 height 17
click at [131, 316] on input "hours" at bounding box center [118, 313] width 24 height 21
type input "5"
click at [133, 130] on input at bounding box center [307, 130] width 402 height 21
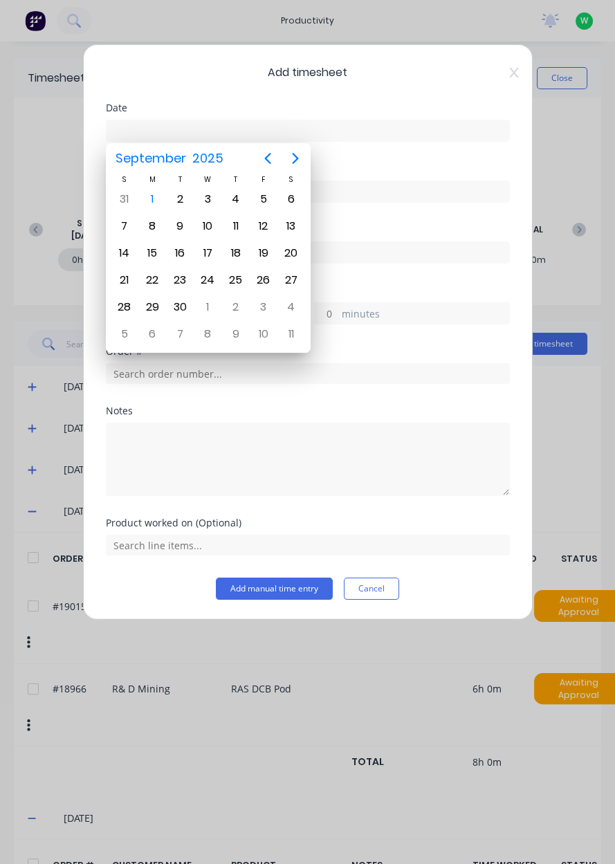
click at [156, 203] on div "1" at bounding box center [152, 199] width 21 height 21
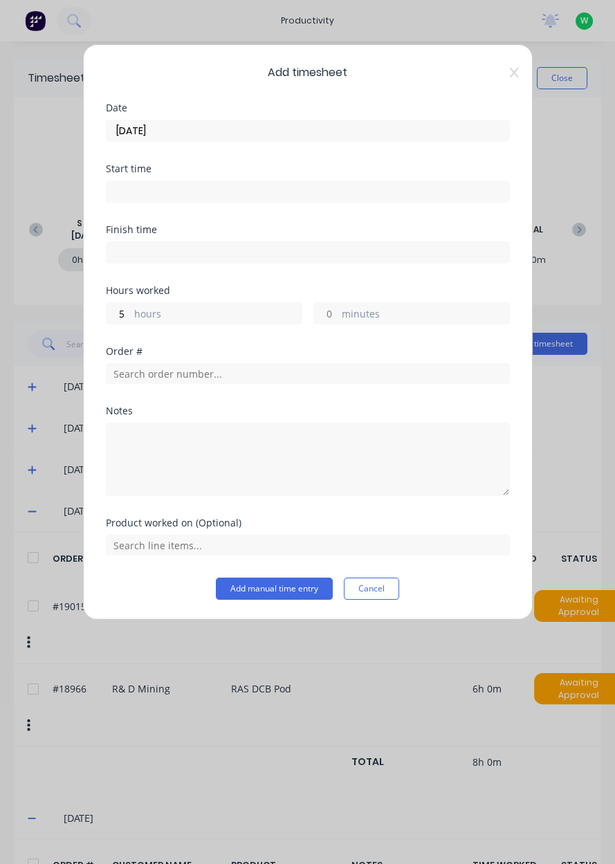
type input "[DATE]"
click at [132, 371] on input "text" at bounding box center [308, 373] width 404 height 21
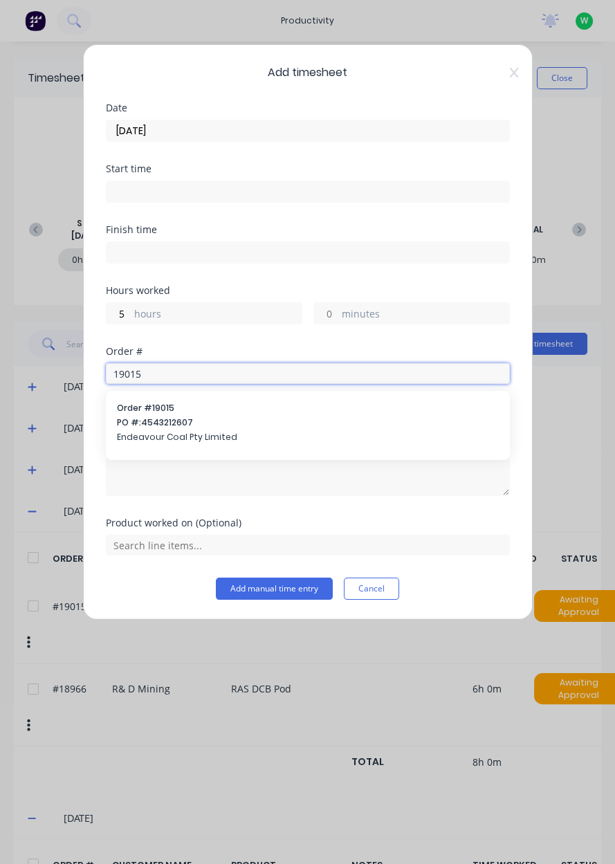
type input "19015"
click at [136, 416] on span "PO #: 4543212607" at bounding box center [308, 422] width 382 height 12
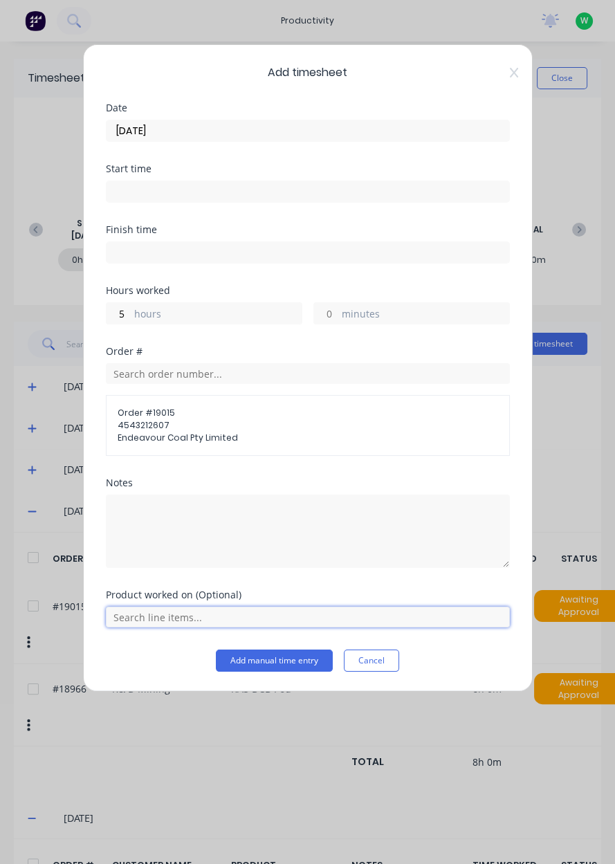
click at [136, 610] on input "text" at bounding box center [308, 616] width 404 height 21
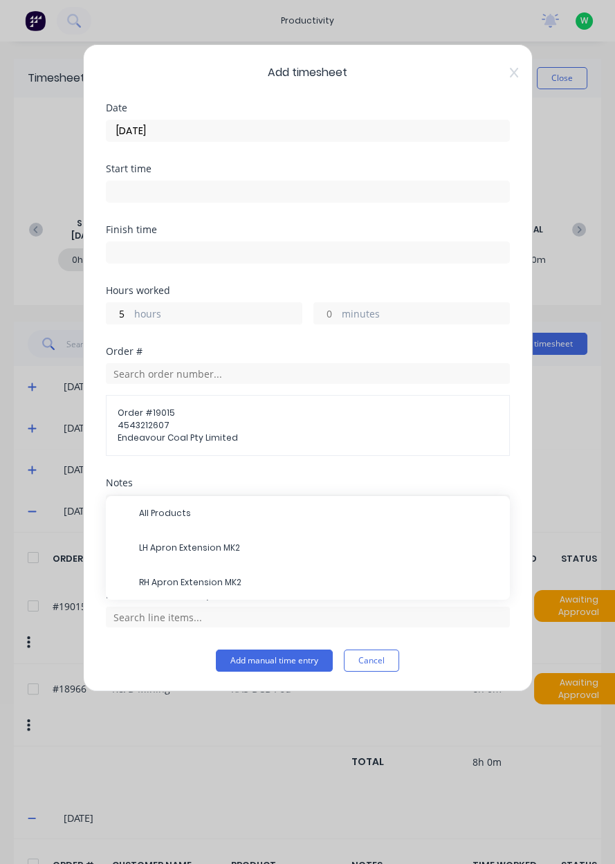
click at [163, 545] on span "LH Apron Extension MK2" at bounding box center [319, 547] width 360 height 12
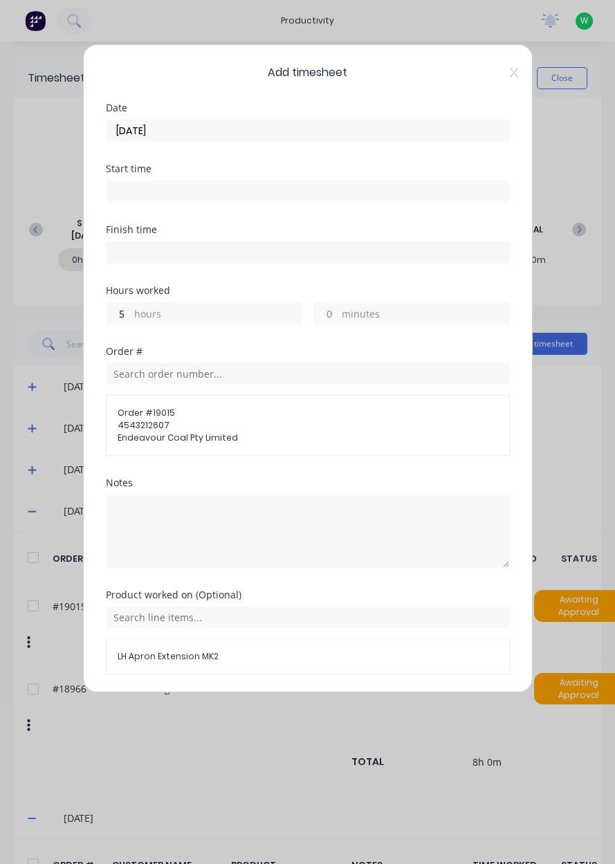
click at [251, 702] on button "Add manual time entry" at bounding box center [274, 707] width 117 height 22
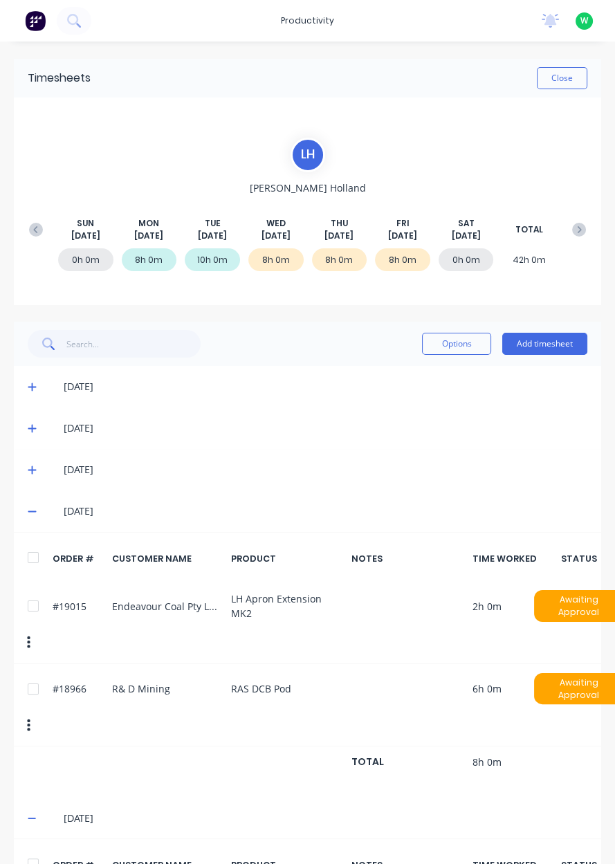
click at [591, 235] on button at bounding box center [579, 229] width 28 height 25
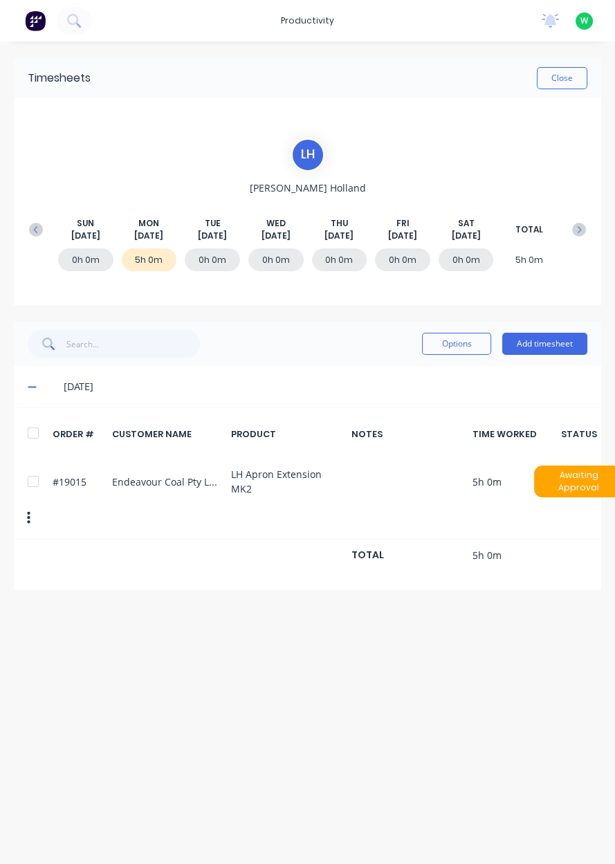
click at [533, 346] on button "Add timesheet" at bounding box center [544, 344] width 85 height 22
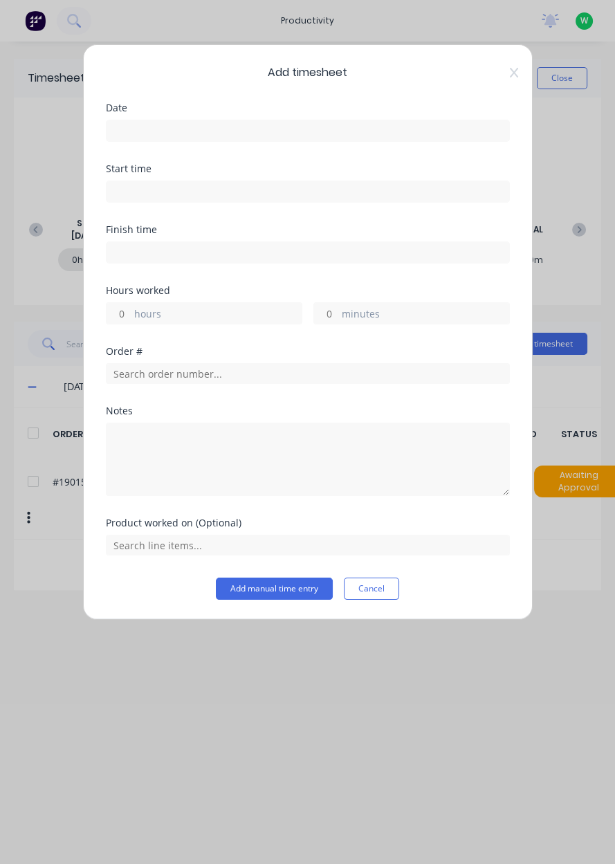
click at [131, 121] on input at bounding box center [307, 130] width 402 height 21
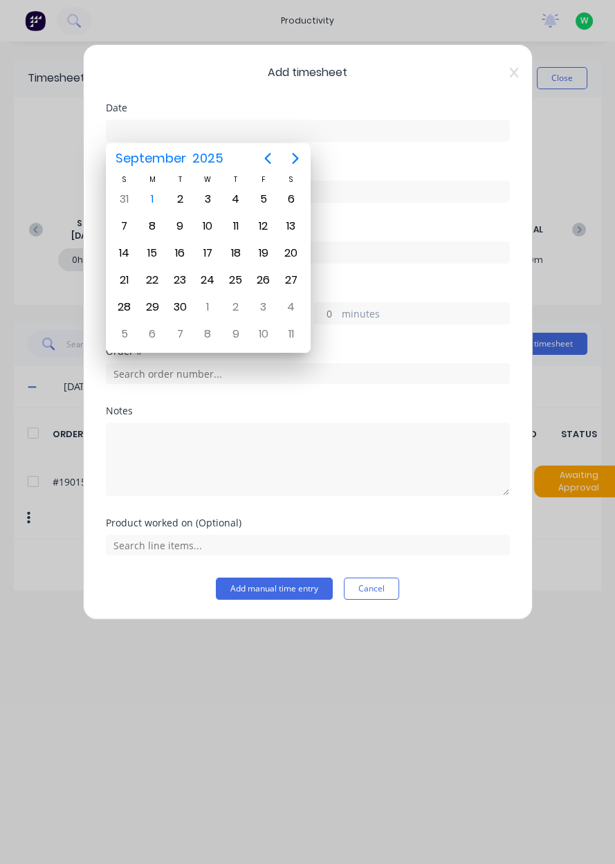
click at [152, 202] on div "1" at bounding box center [152, 199] width 21 height 21
type input "[DATE]"
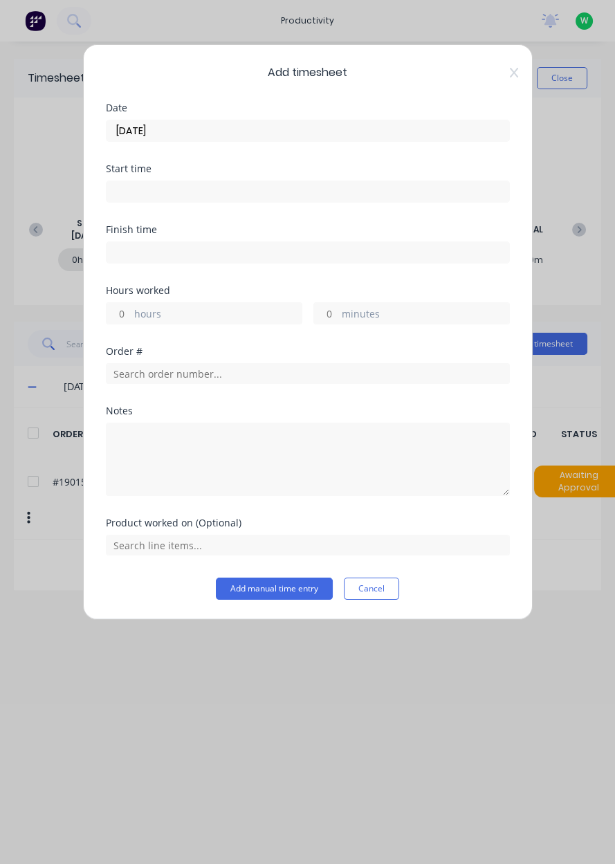
click at [138, 318] on label "hours" at bounding box center [217, 314] width 167 height 17
click at [131, 318] on input "hours" at bounding box center [118, 313] width 24 height 21
type input "5"
click at [193, 368] on input "text" at bounding box center [308, 373] width 404 height 21
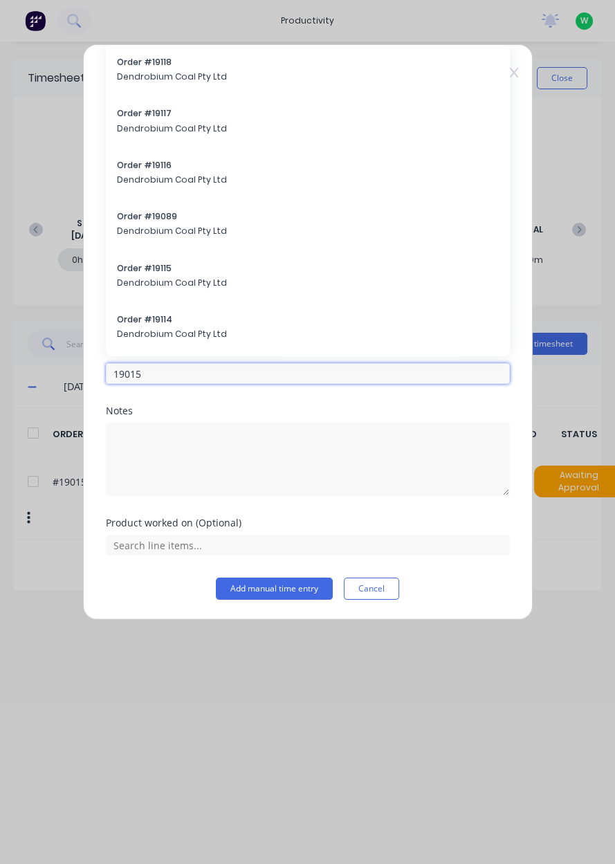
click at [180, 367] on input "19015" at bounding box center [308, 373] width 404 height 21
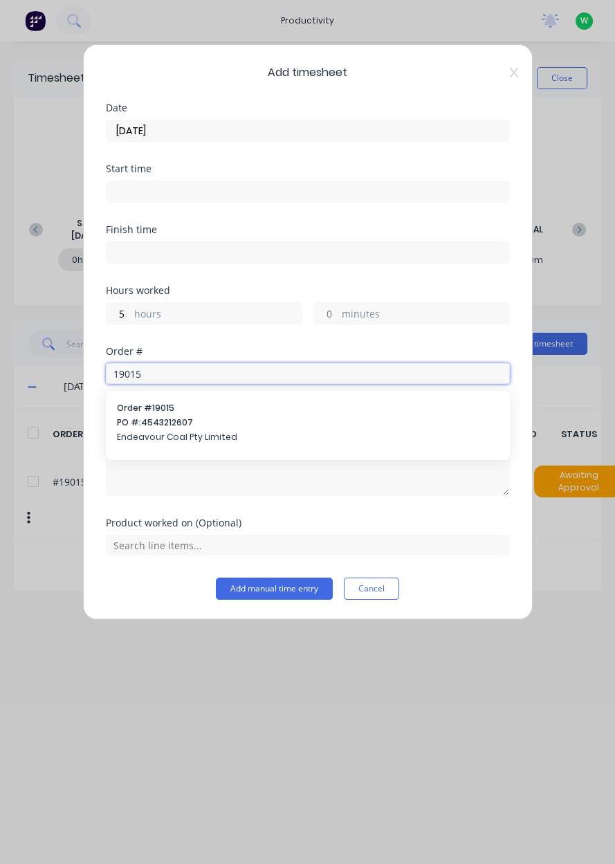
type input "19015"
click at [227, 424] on span "PO #: 4543212607" at bounding box center [308, 422] width 382 height 12
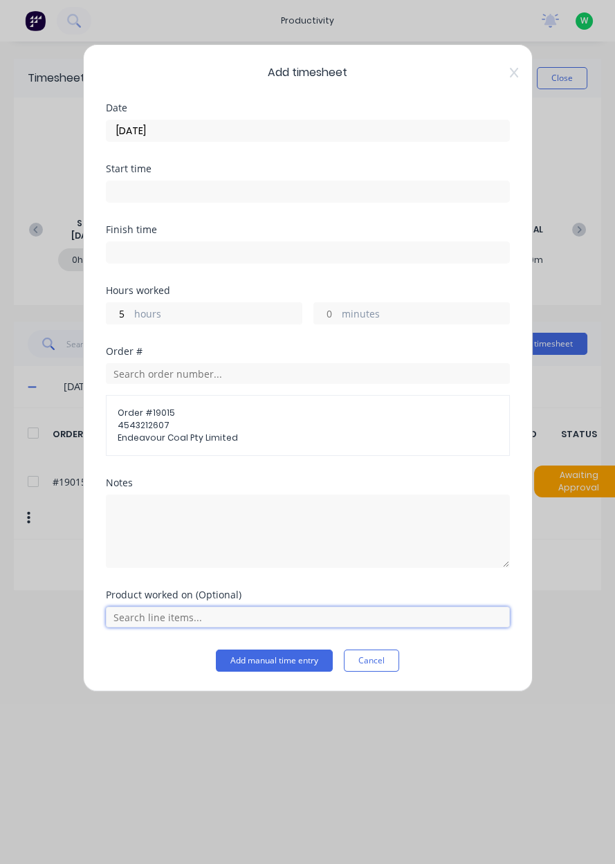
click at [295, 612] on input "text" at bounding box center [308, 616] width 404 height 21
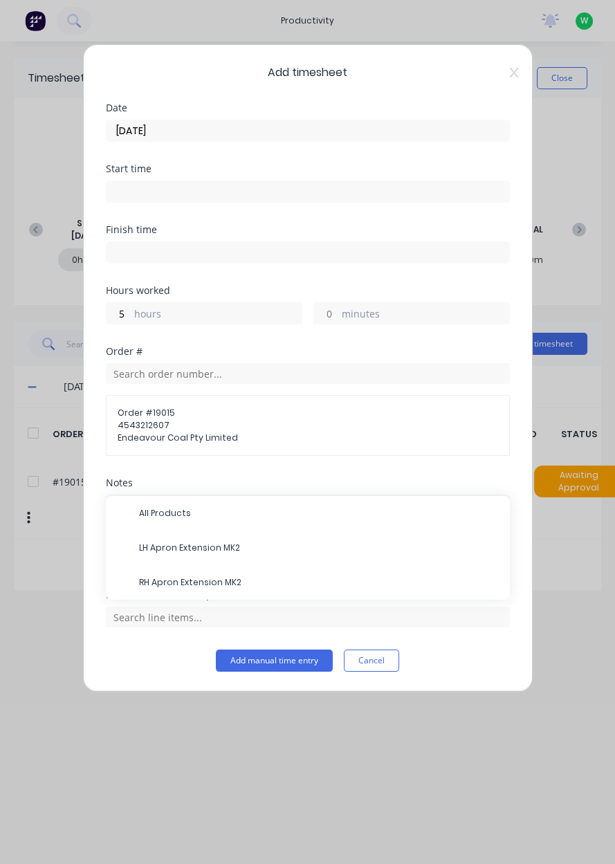
click at [263, 577] on span "RH Apron Extension MK2" at bounding box center [319, 582] width 360 height 12
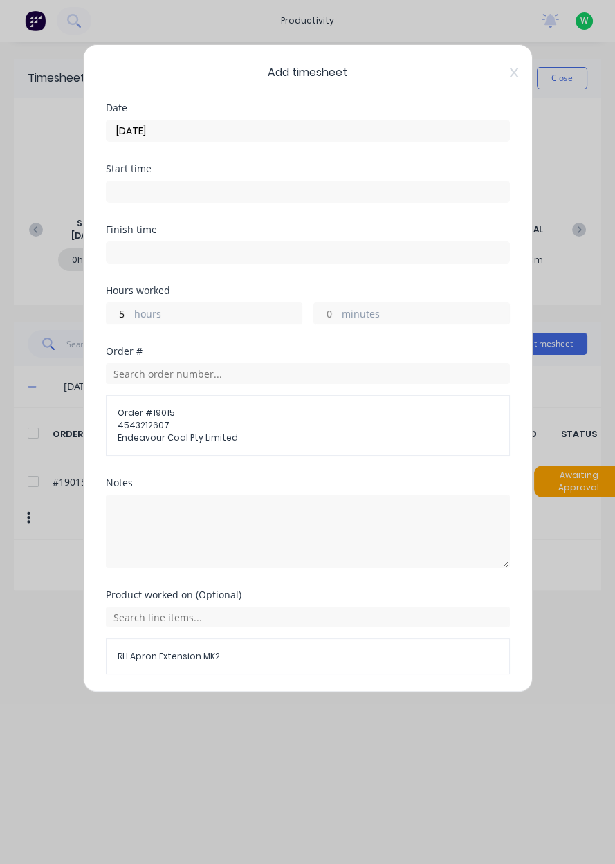
click at [270, 709] on button "Add manual time entry" at bounding box center [274, 707] width 117 height 22
